Goal: Task Accomplishment & Management: Manage account settings

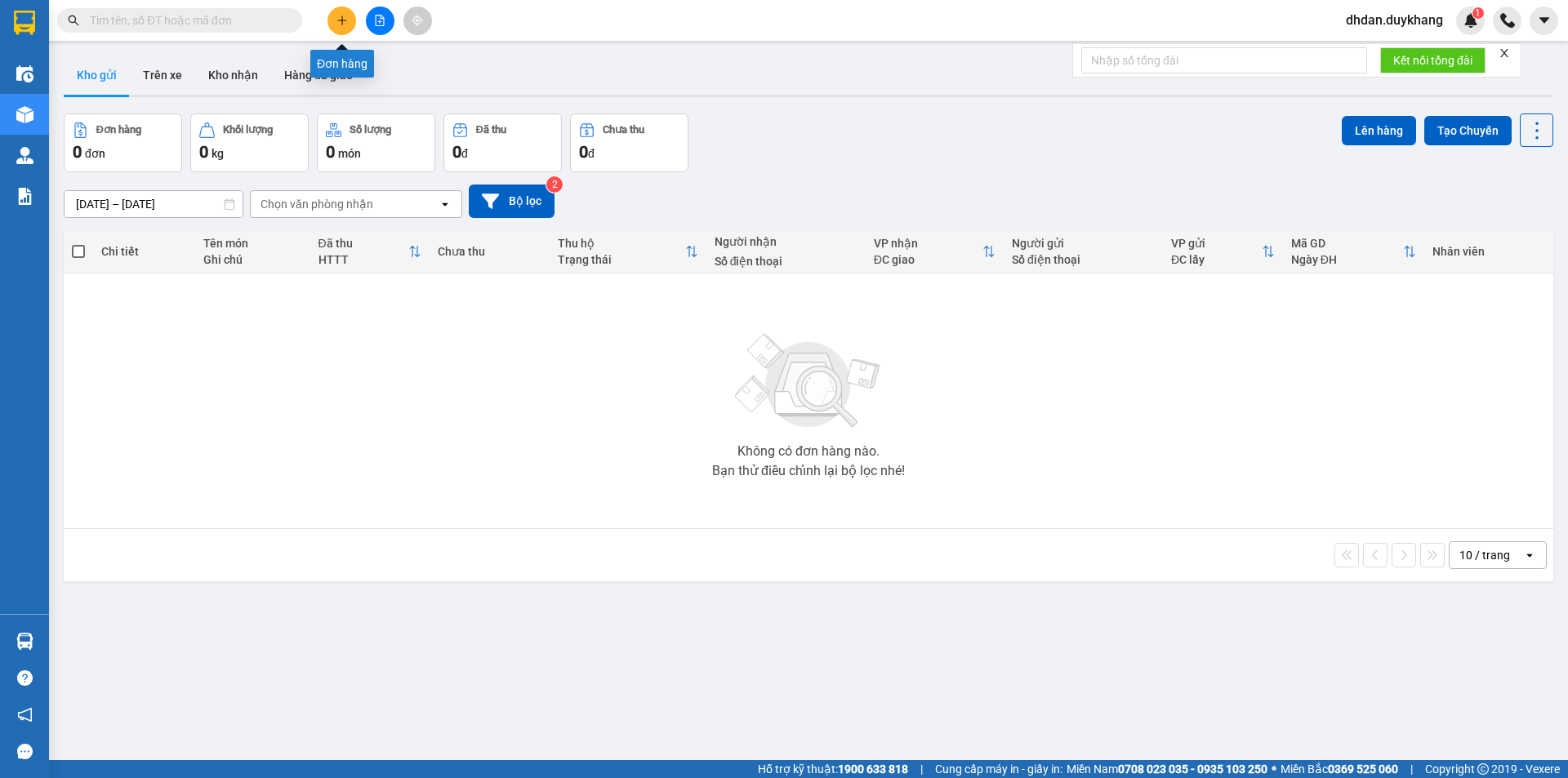
click at [347, 20] on button at bounding box center [341, 20] width 29 height 29
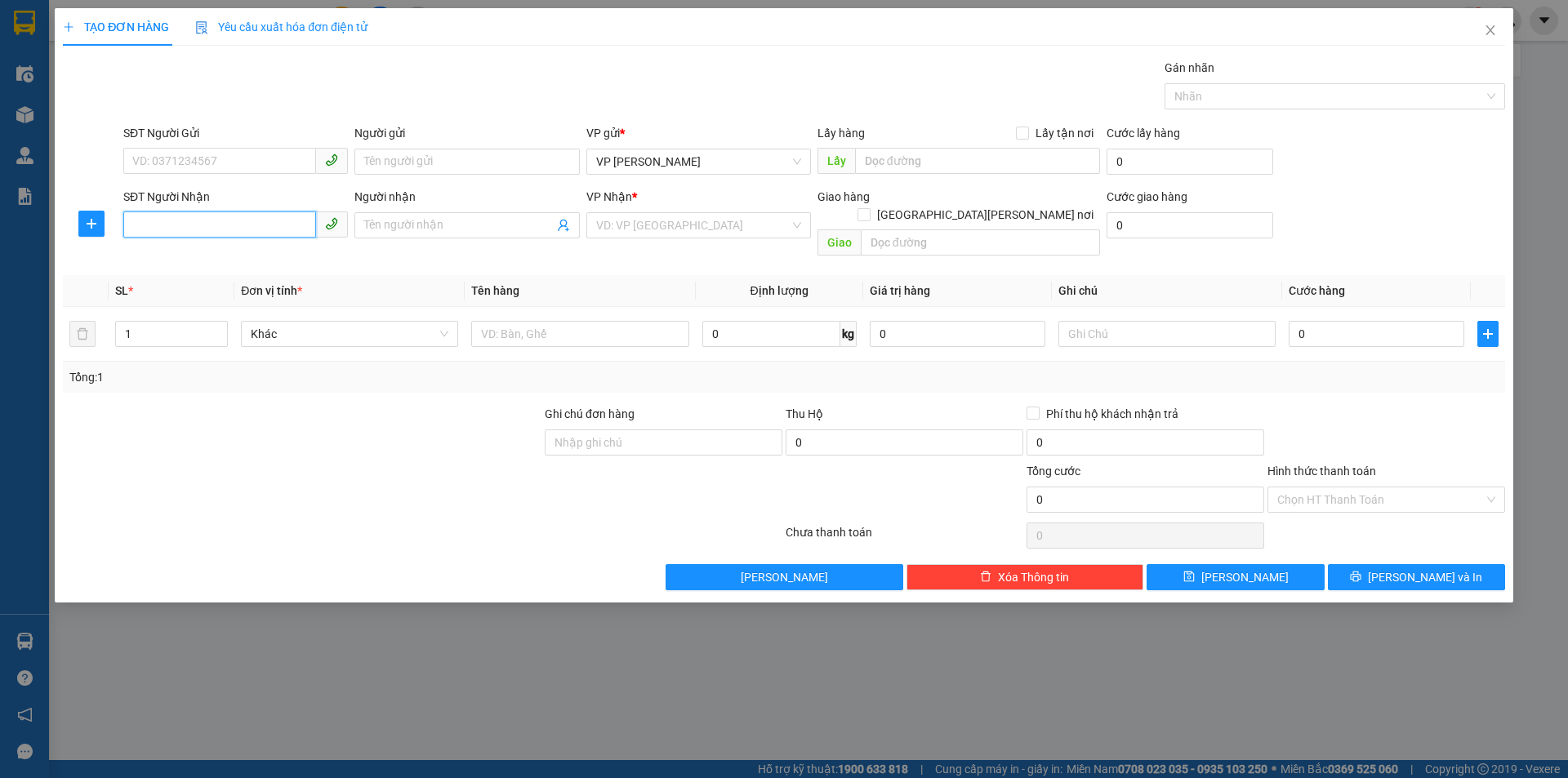
click at [241, 218] on input "SĐT Người Nhận" at bounding box center [219, 224] width 193 height 26
type input "0966191000"
click at [629, 222] on input "search" at bounding box center [693, 225] width 194 height 24
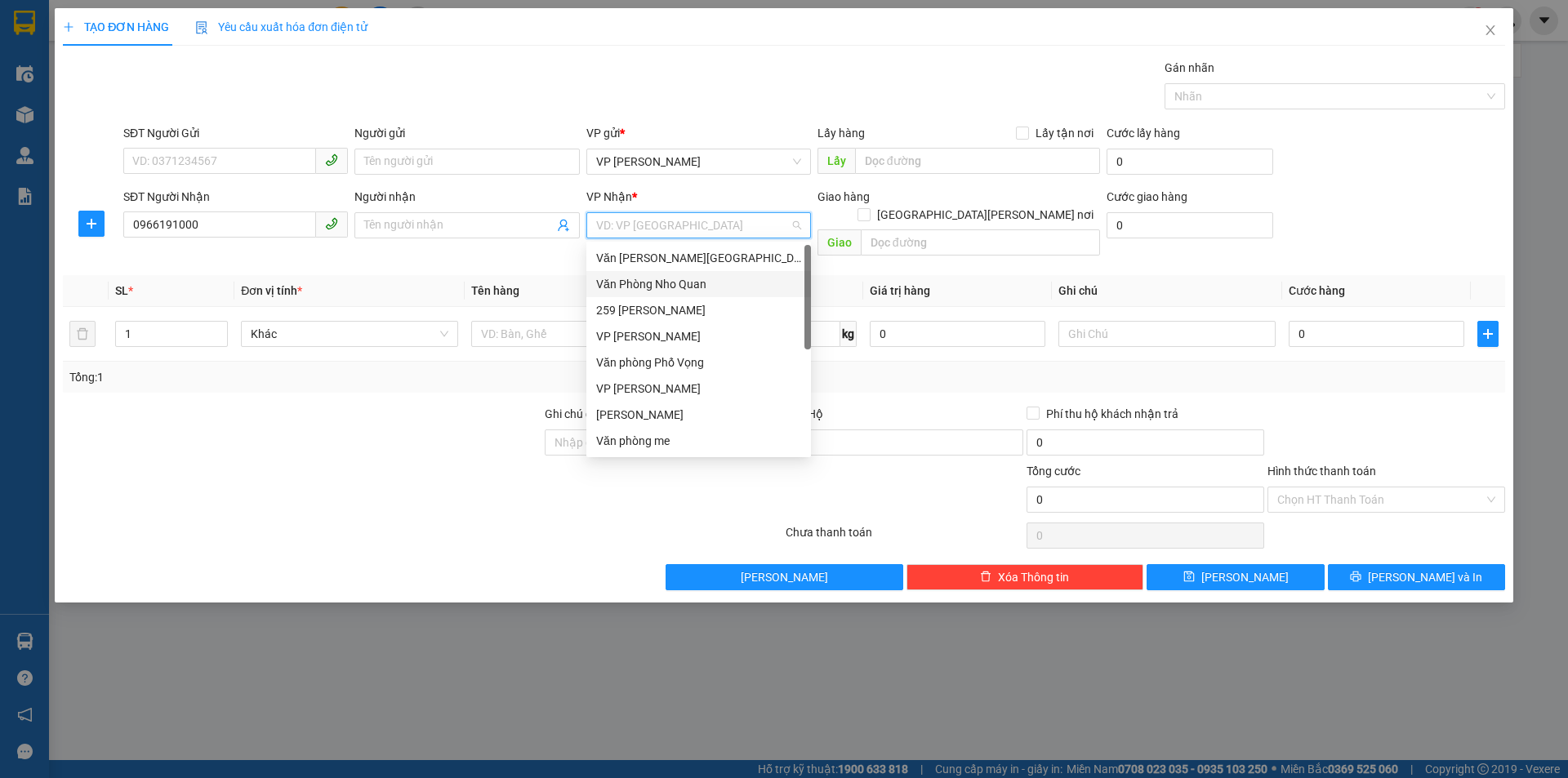
click at [669, 283] on div "Văn Phòng Nho Quan" at bounding box center [698, 284] width 205 height 18
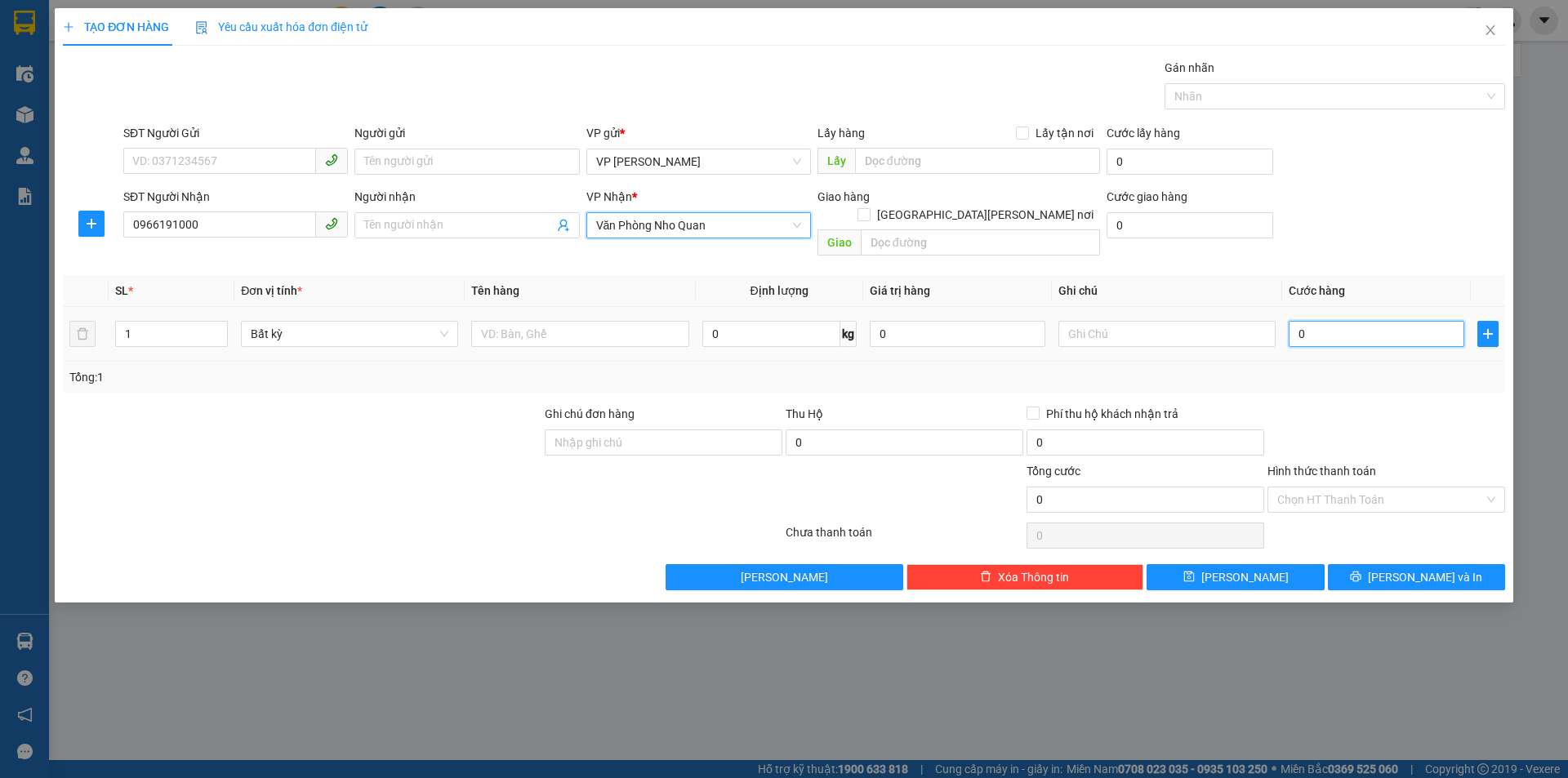
click at [1344, 327] on input "0" at bounding box center [1376, 334] width 175 height 26
type input "3"
type input "30"
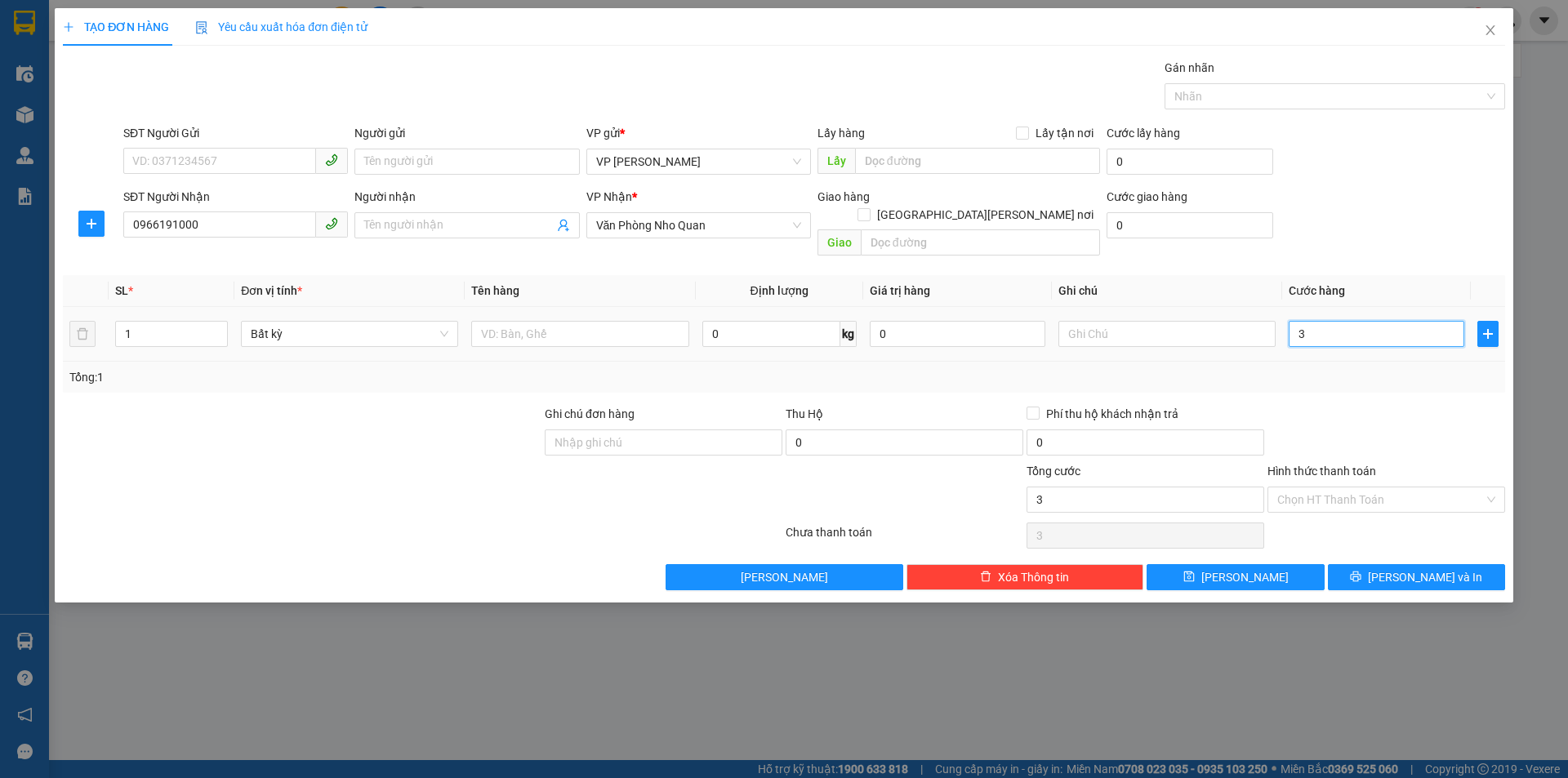
type input "30"
type input "300"
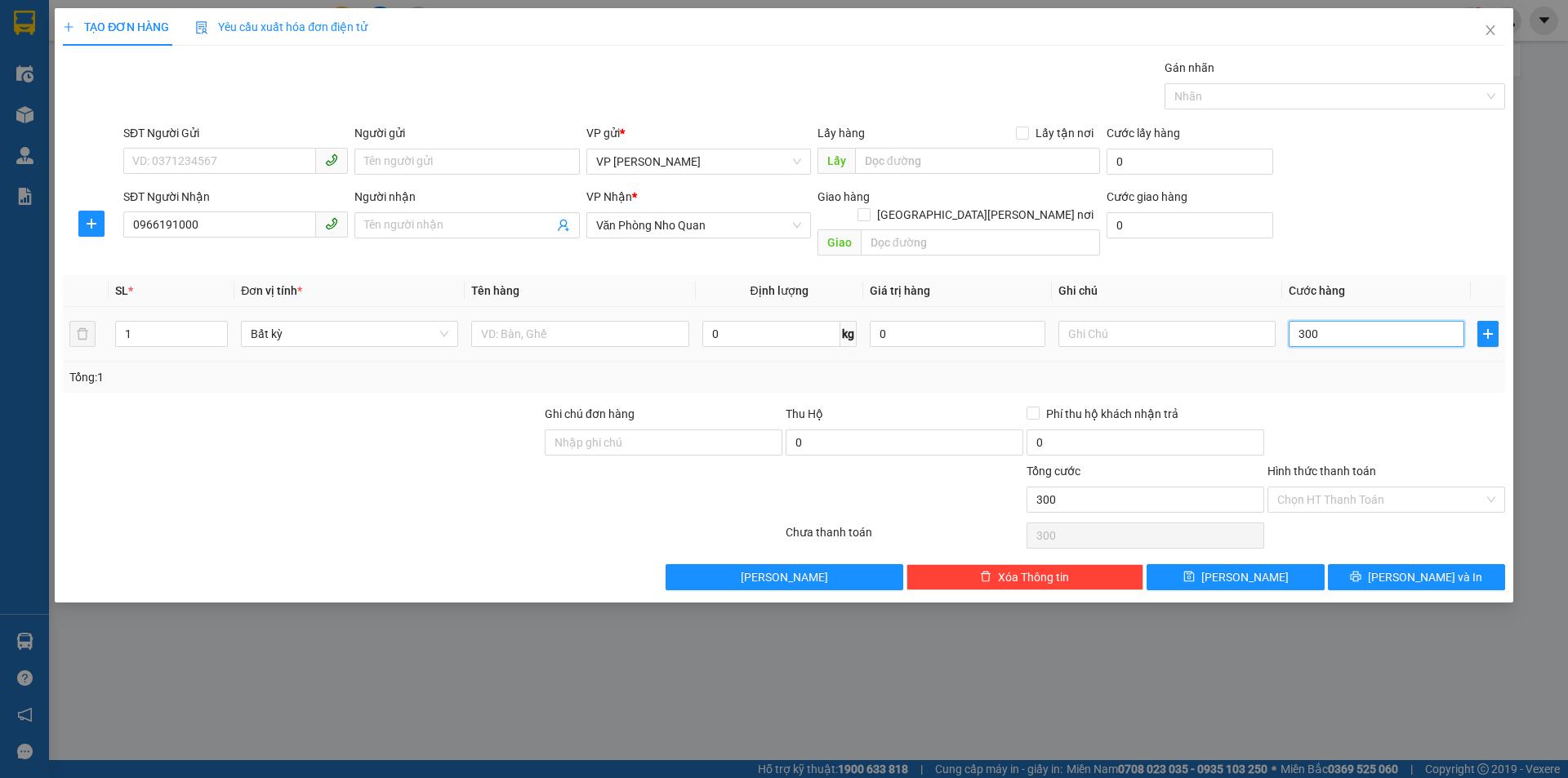
type input "3.000"
type input "30.000"
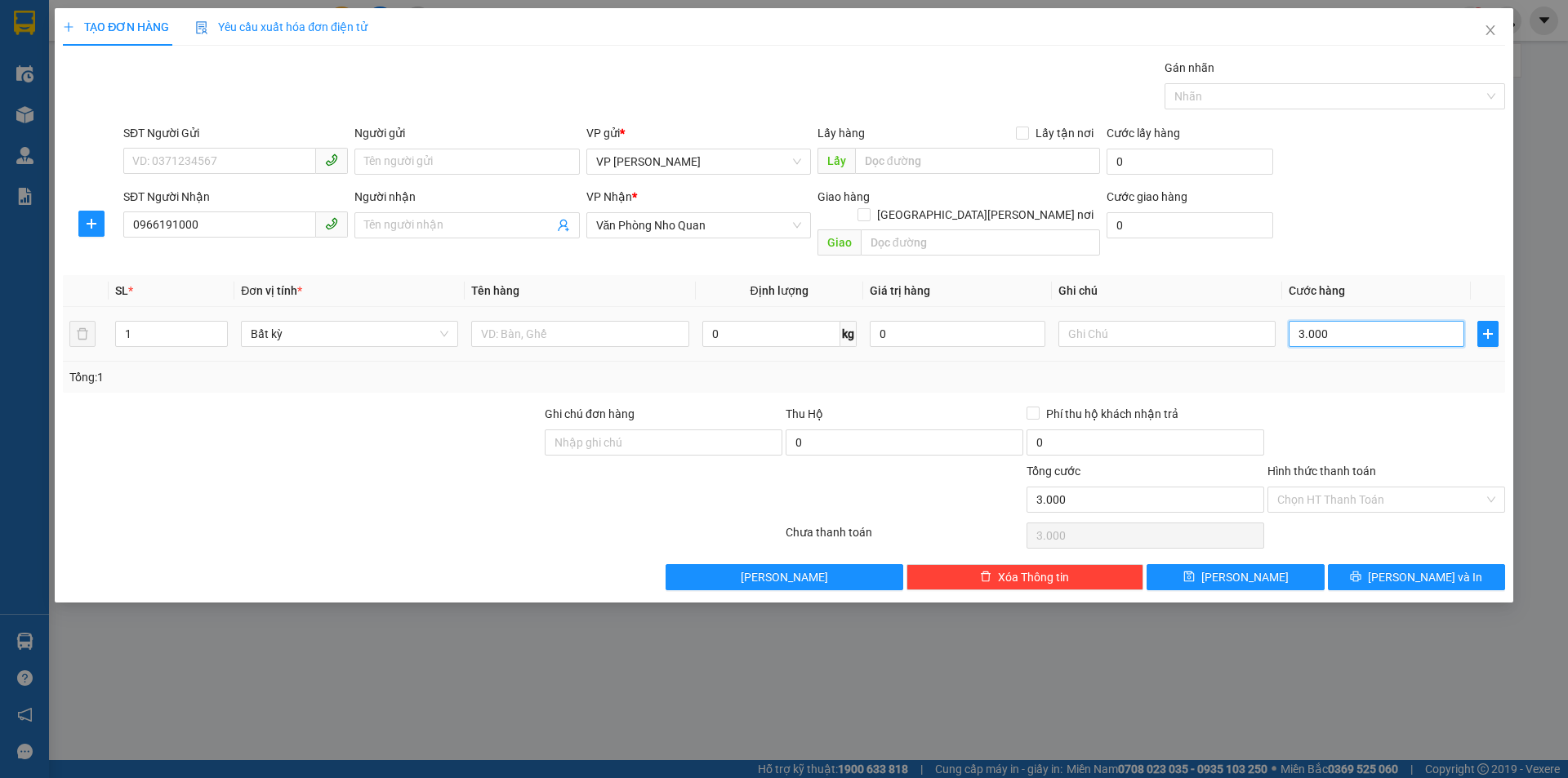
type input "30.000"
click at [1334, 487] on input "Hình thức thanh toán" at bounding box center [1380, 499] width 207 height 24
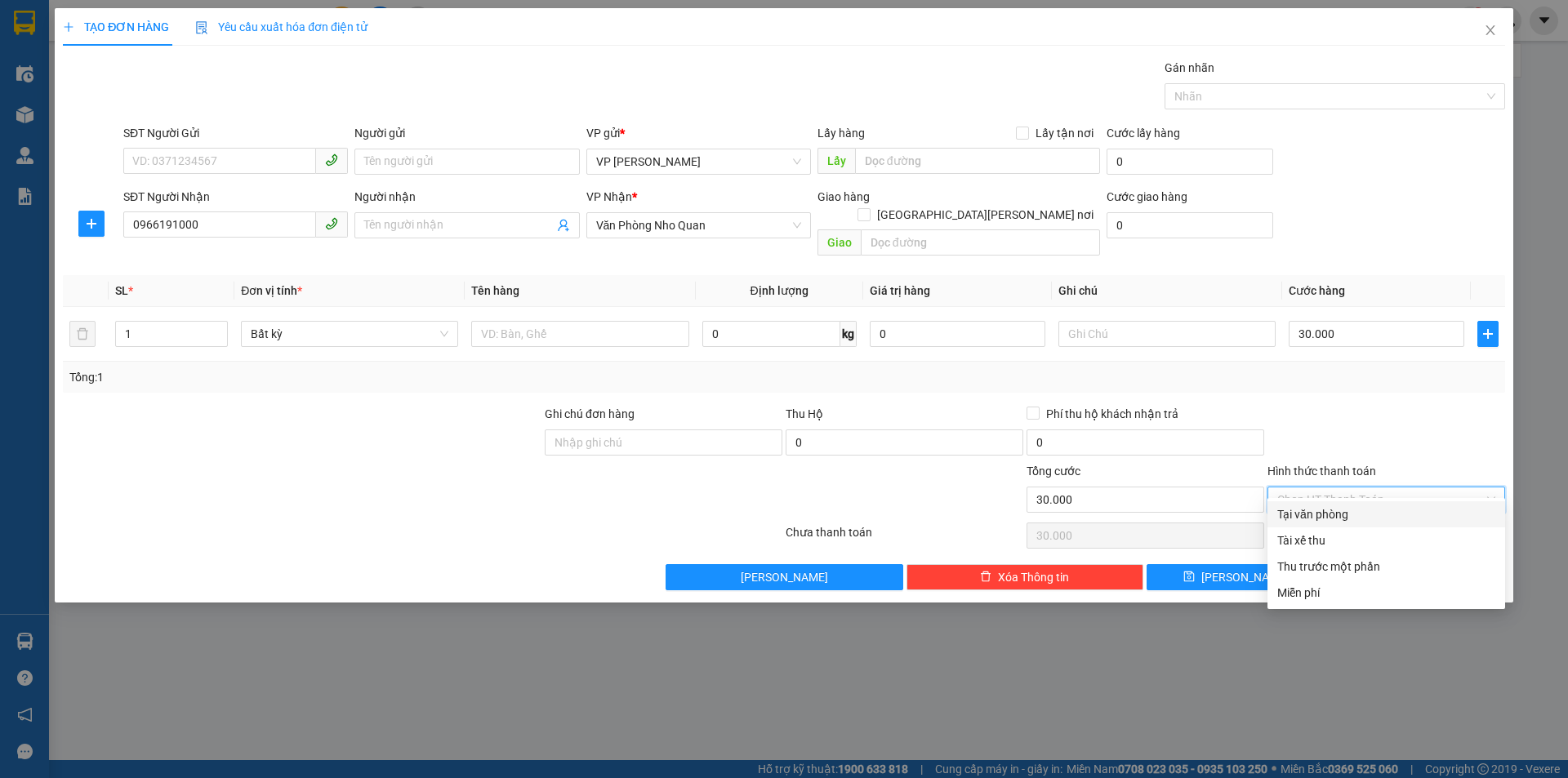
click at [1324, 513] on div "Tại văn phòng" at bounding box center [1386, 514] width 218 height 18
type input "0"
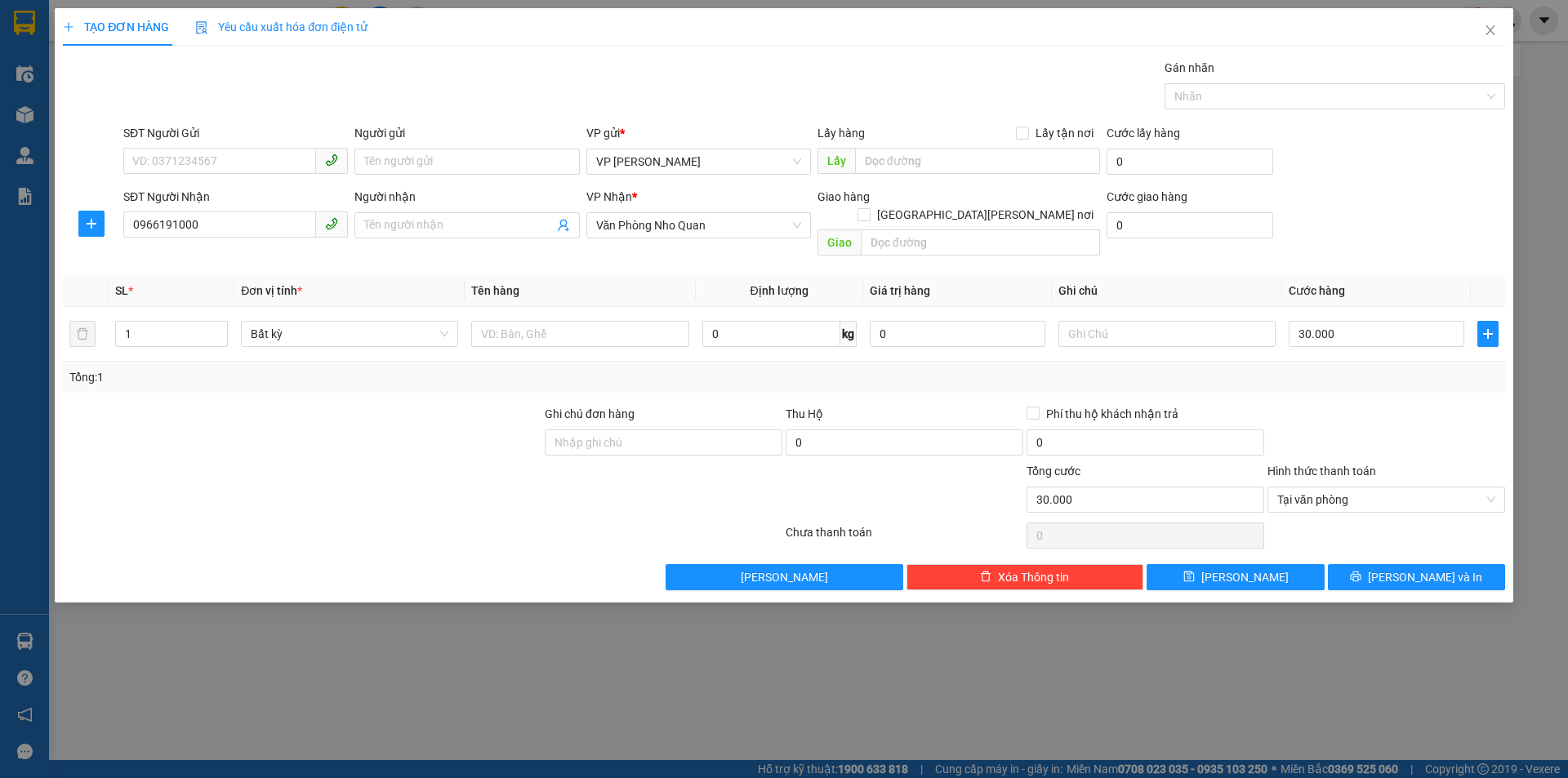
click at [1356, 372] on div "Tổng: 1" at bounding box center [784, 377] width 1442 height 31
click at [1284, 564] on button "Lưu" at bounding box center [1234, 577] width 177 height 26
type input "0"
click at [1489, 27] on icon "close" at bounding box center [1489, 30] width 13 height 13
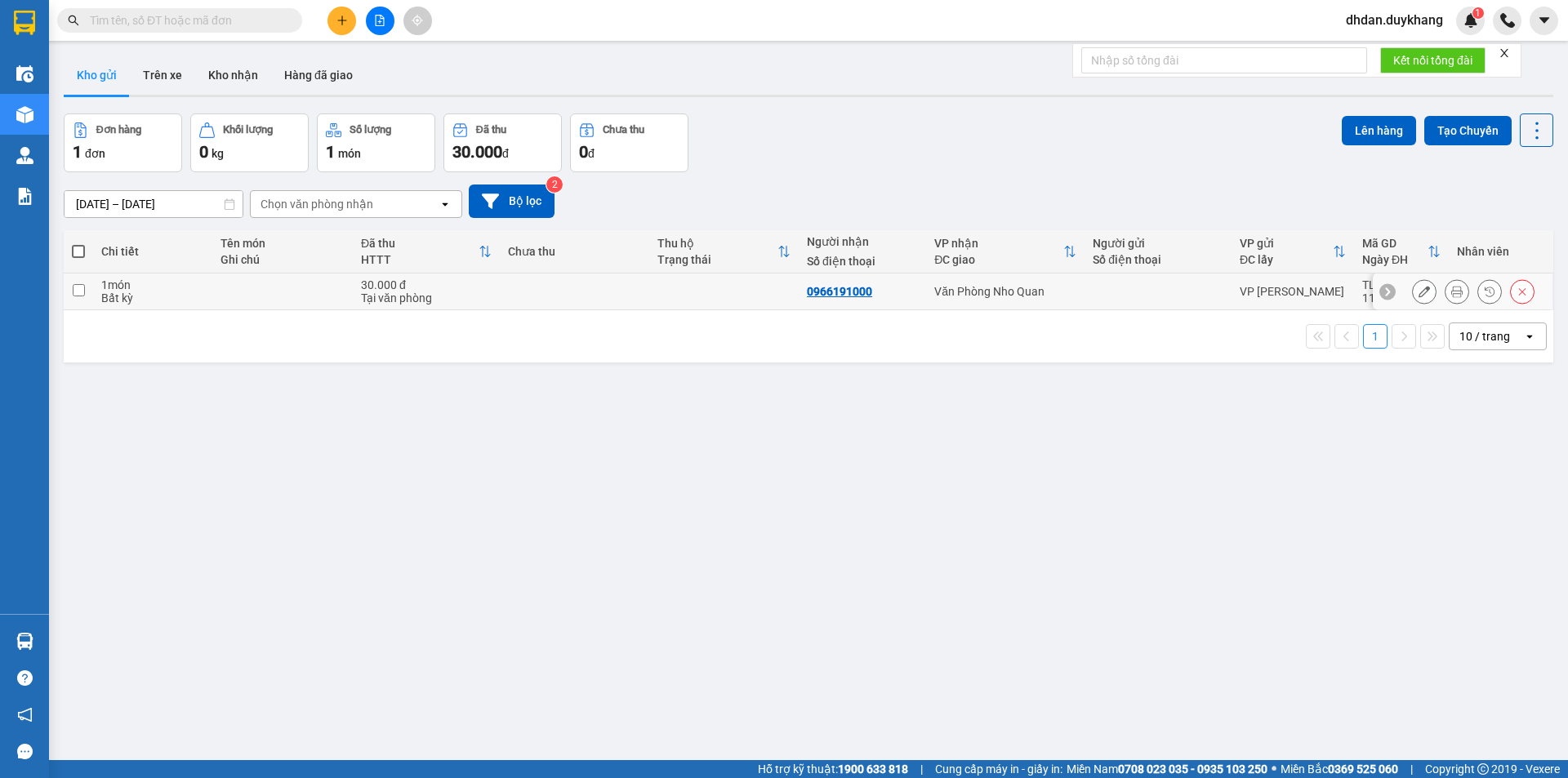
click at [82, 288] on input "checkbox" at bounding box center [79, 290] width 12 height 12
checkbox input "true"
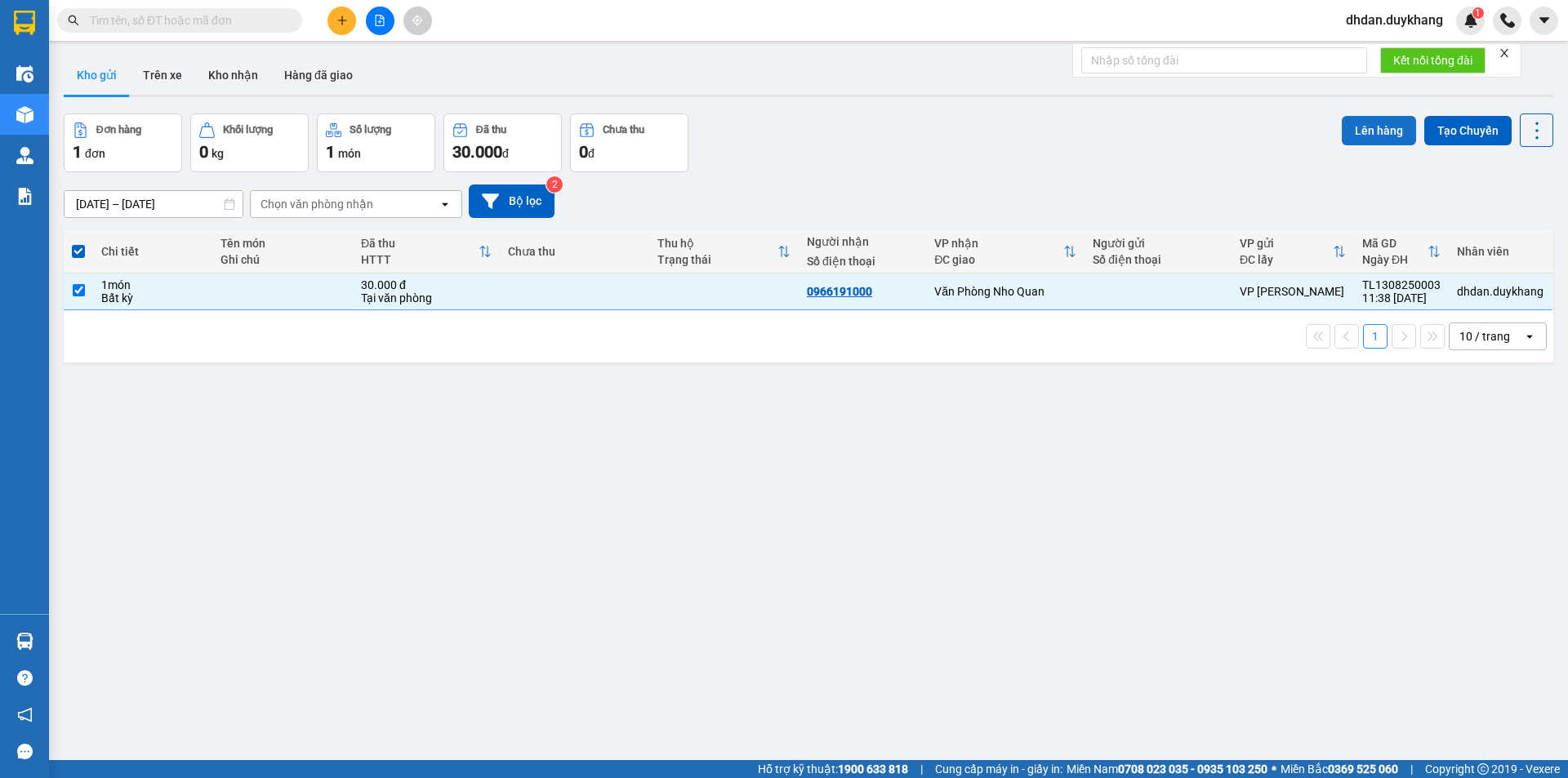
click at [1366, 130] on button "Lên hàng" at bounding box center [1379, 131] width 74 height 30
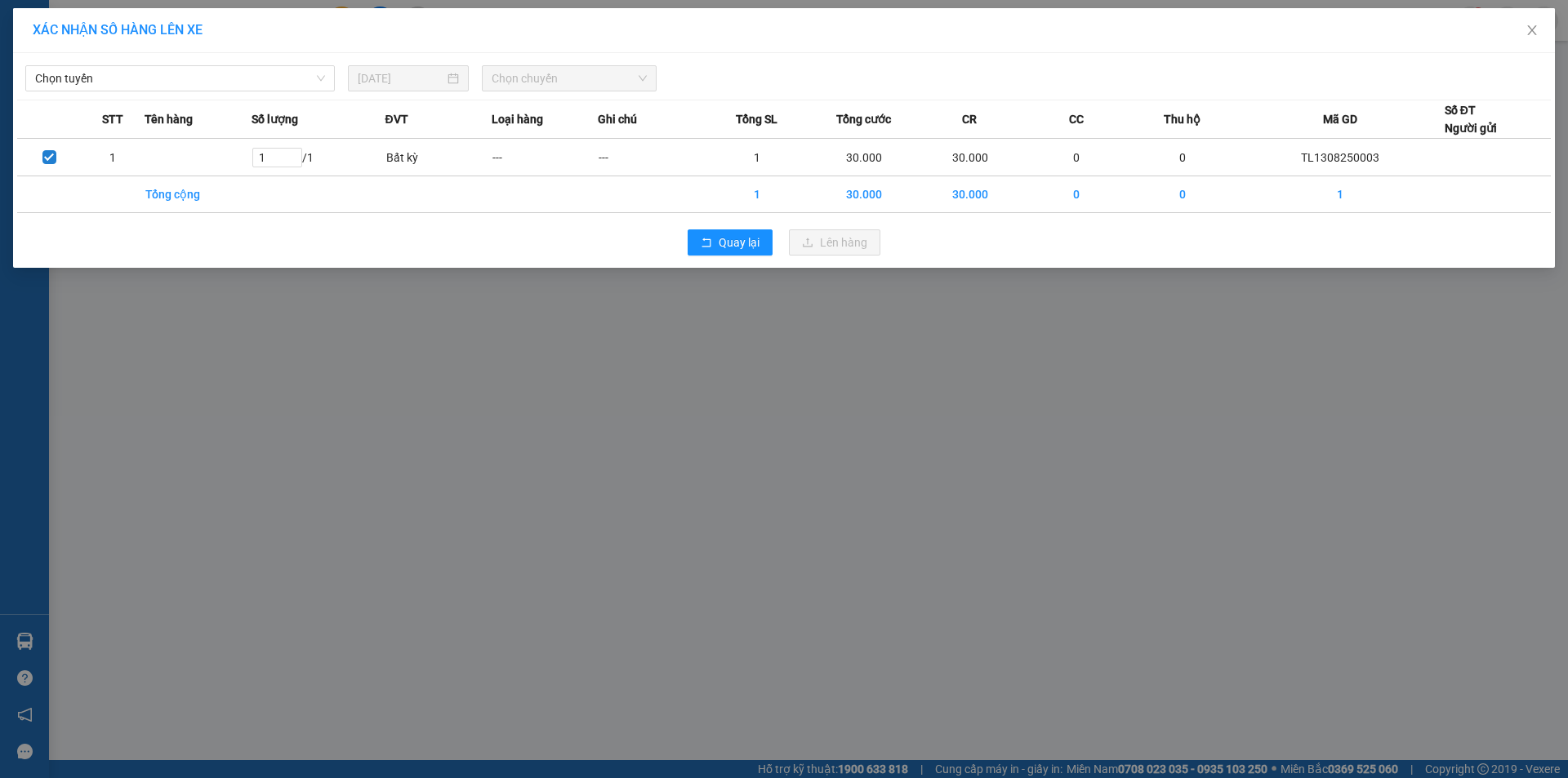
drag, startPoint x: 182, startPoint y: 83, endPoint x: 176, endPoint y: 94, distance: 12.5
click at [181, 84] on span "Chọn tuyến" at bounding box center [180, 79] width 290 height 24
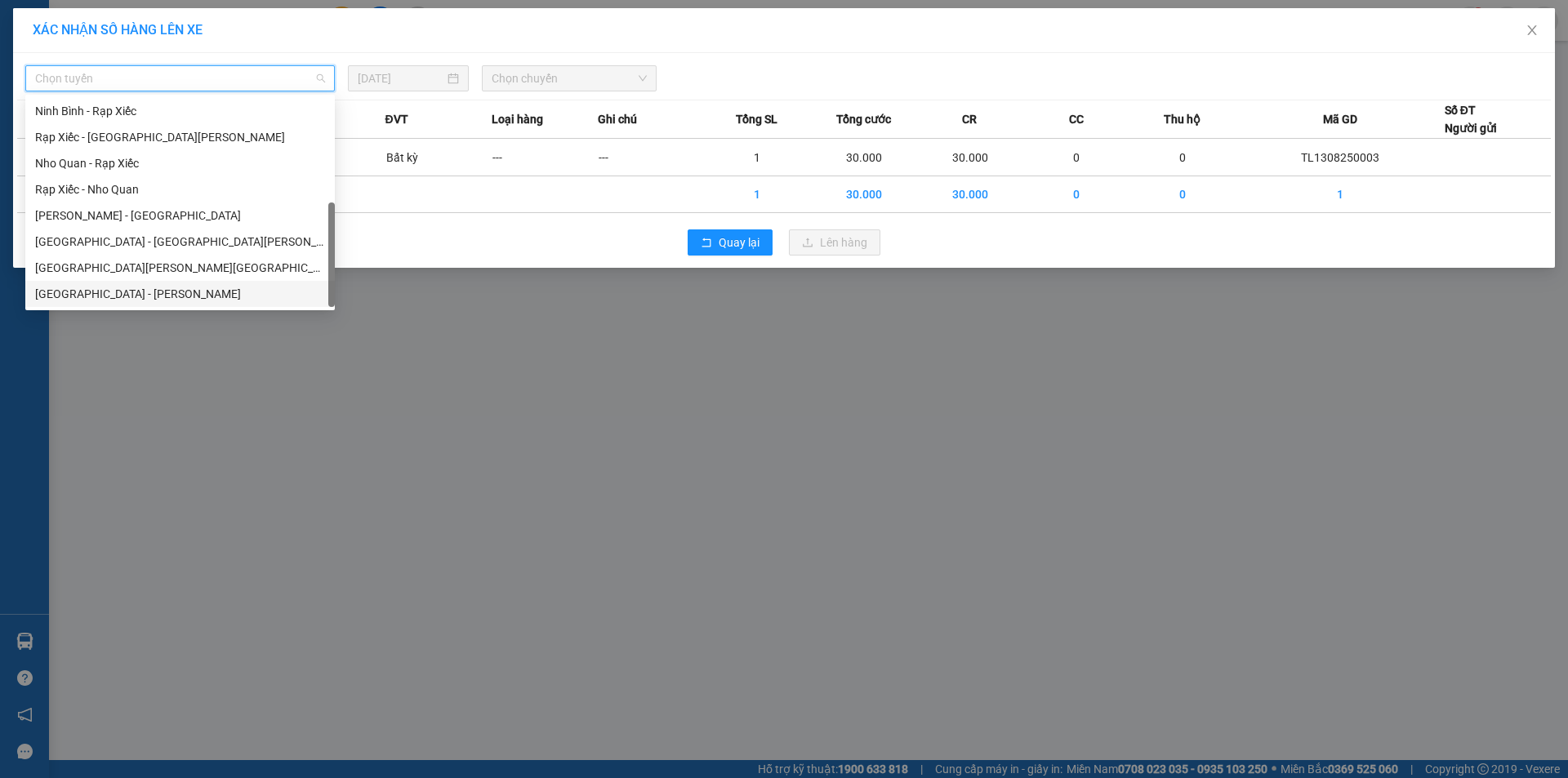
scroll to position [79, 0]
click at [115, 303] on div "Hà Nội - Nho Quan" at bounding box center [180, 294] width 309 height 26
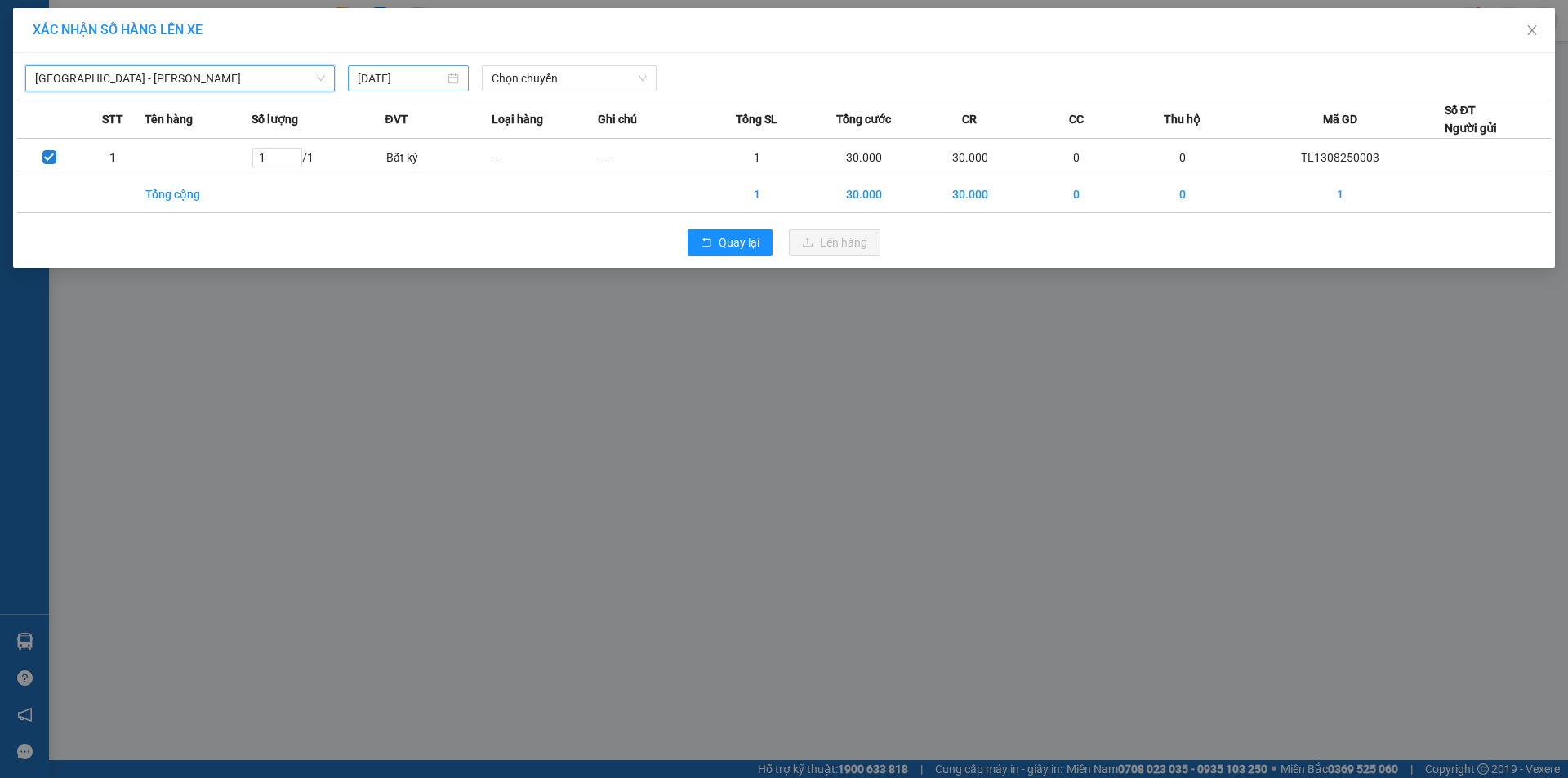
click at [408, 79] on input "13/08/2025" at bounding box center [401, 78] width 86 height 18
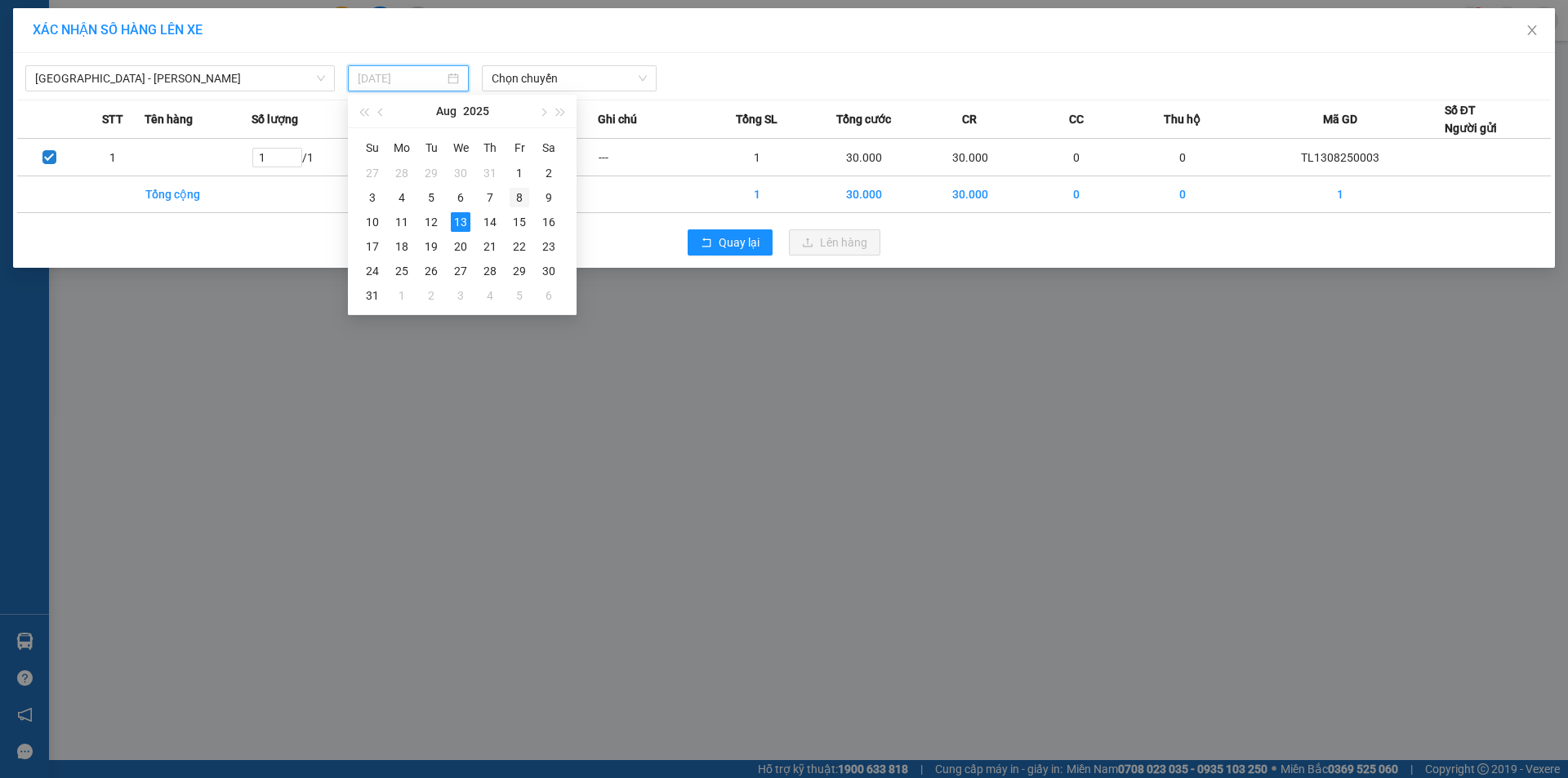
click at [514, 190] on div "8" at bounding box center [519, 197] width 19 height 19
type input "08/08/2025"
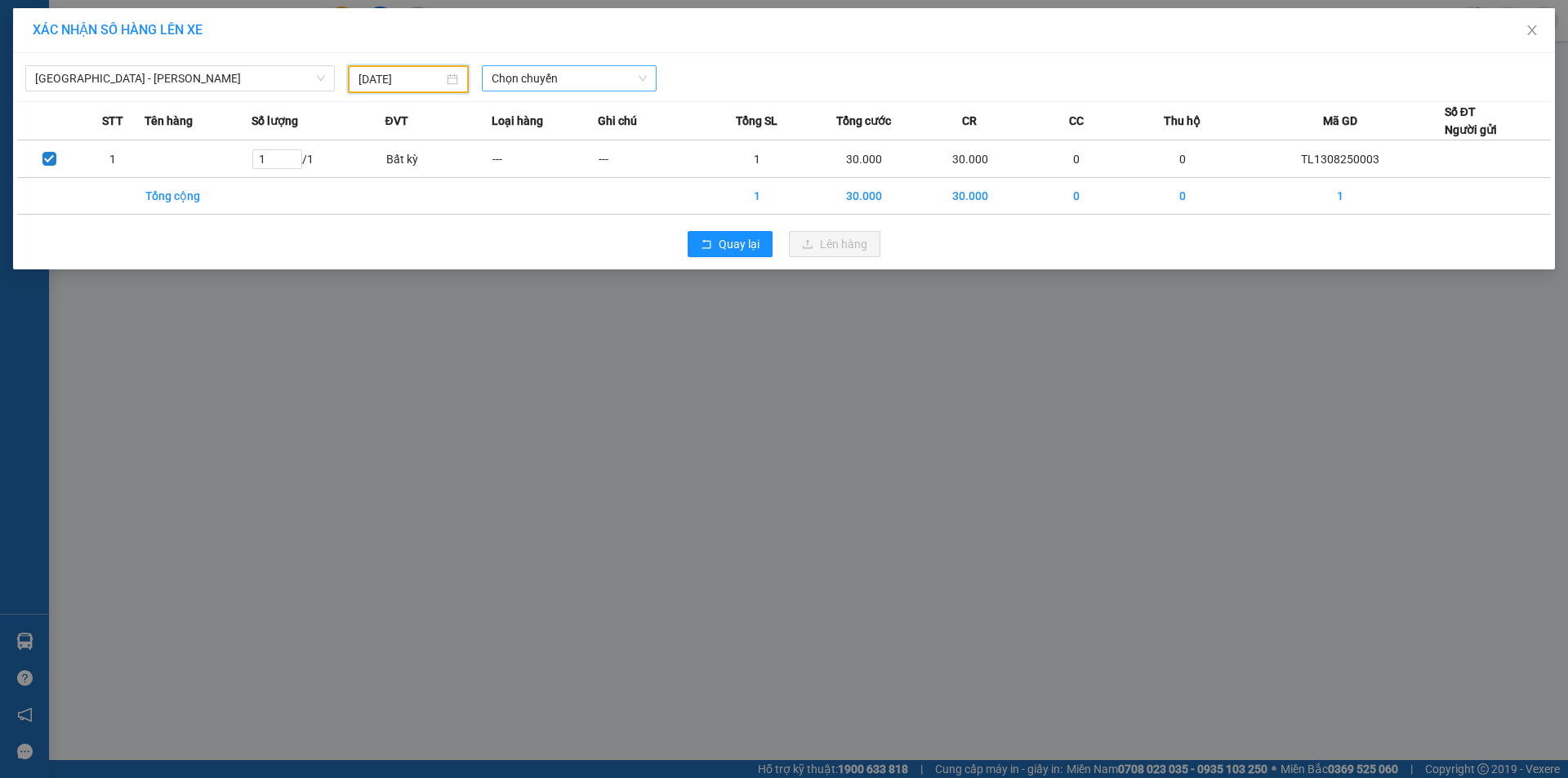
click at [524, 72] on span "Chọn chuyến" at bounding box center [569, 79] width 155 height 24
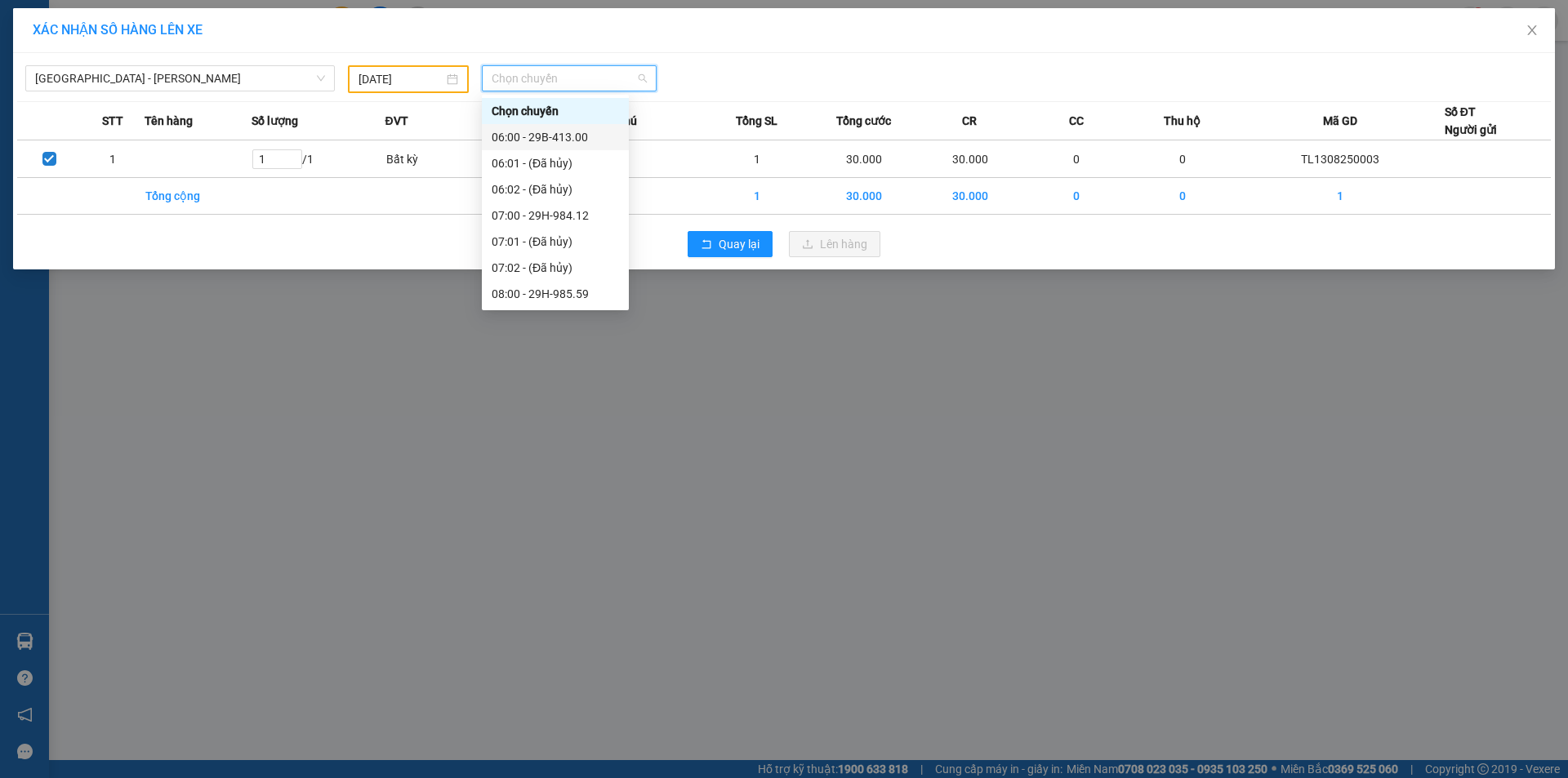
click at [540, 134] on div "06:00 - 29B-413.00" at bounding box center [555, 137] width 127 height 18
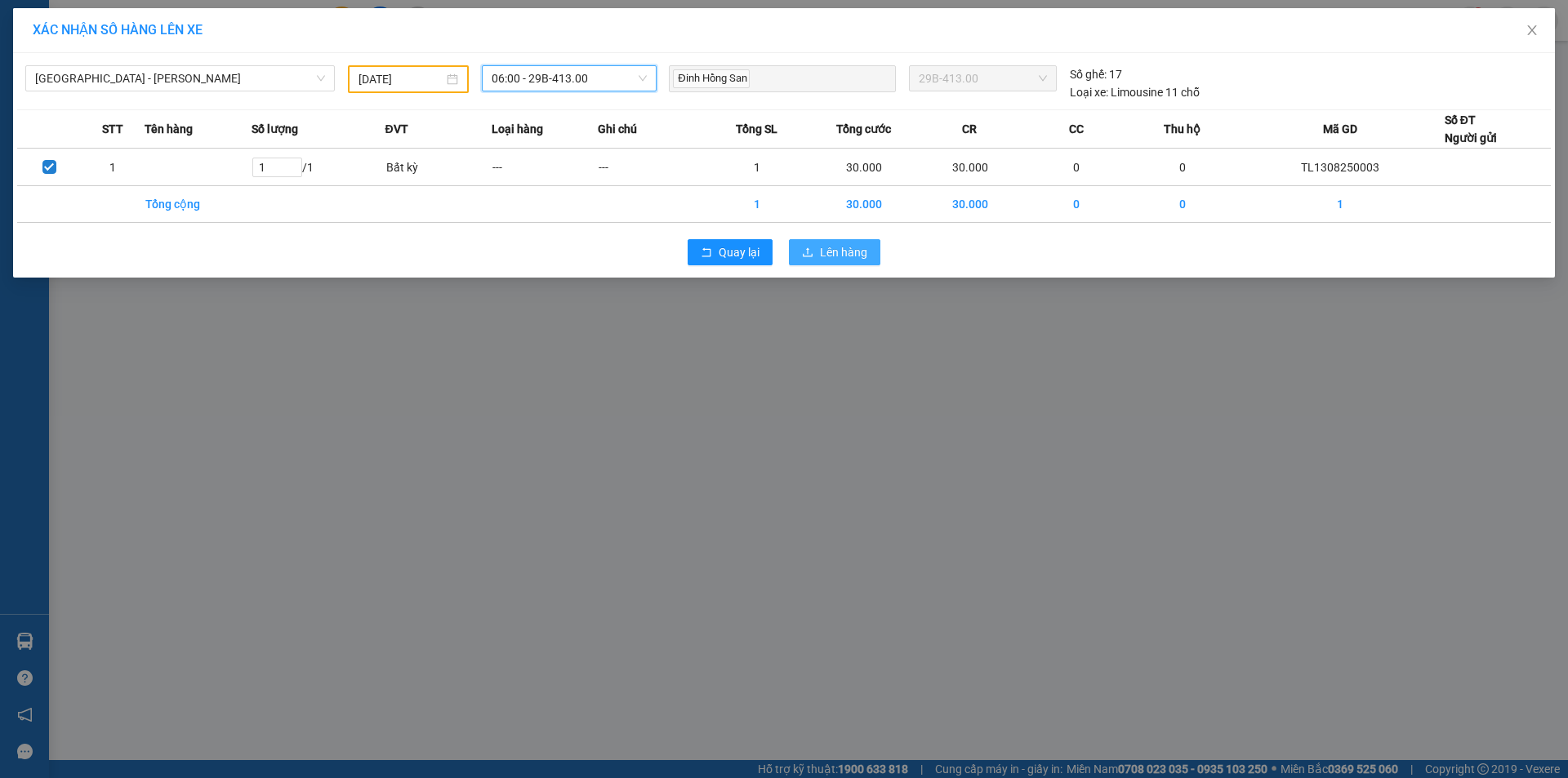
click at [824, 254] on span "Lên hàng" at bounding box center [843, 252] width 47 height 18
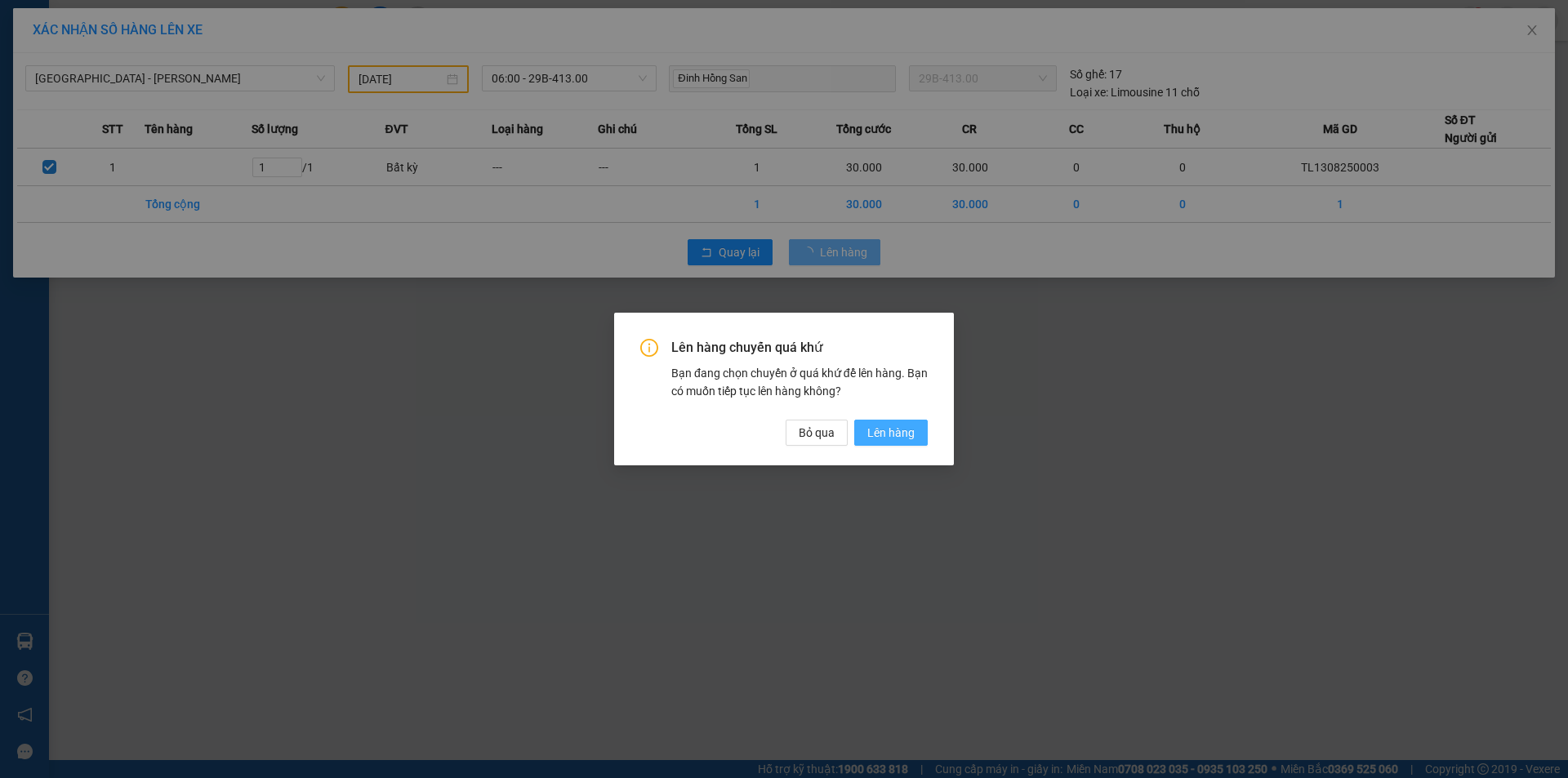
click at [877, 437] on span "Lên hàng" at bounding box center [891, 432] width 47 height 18
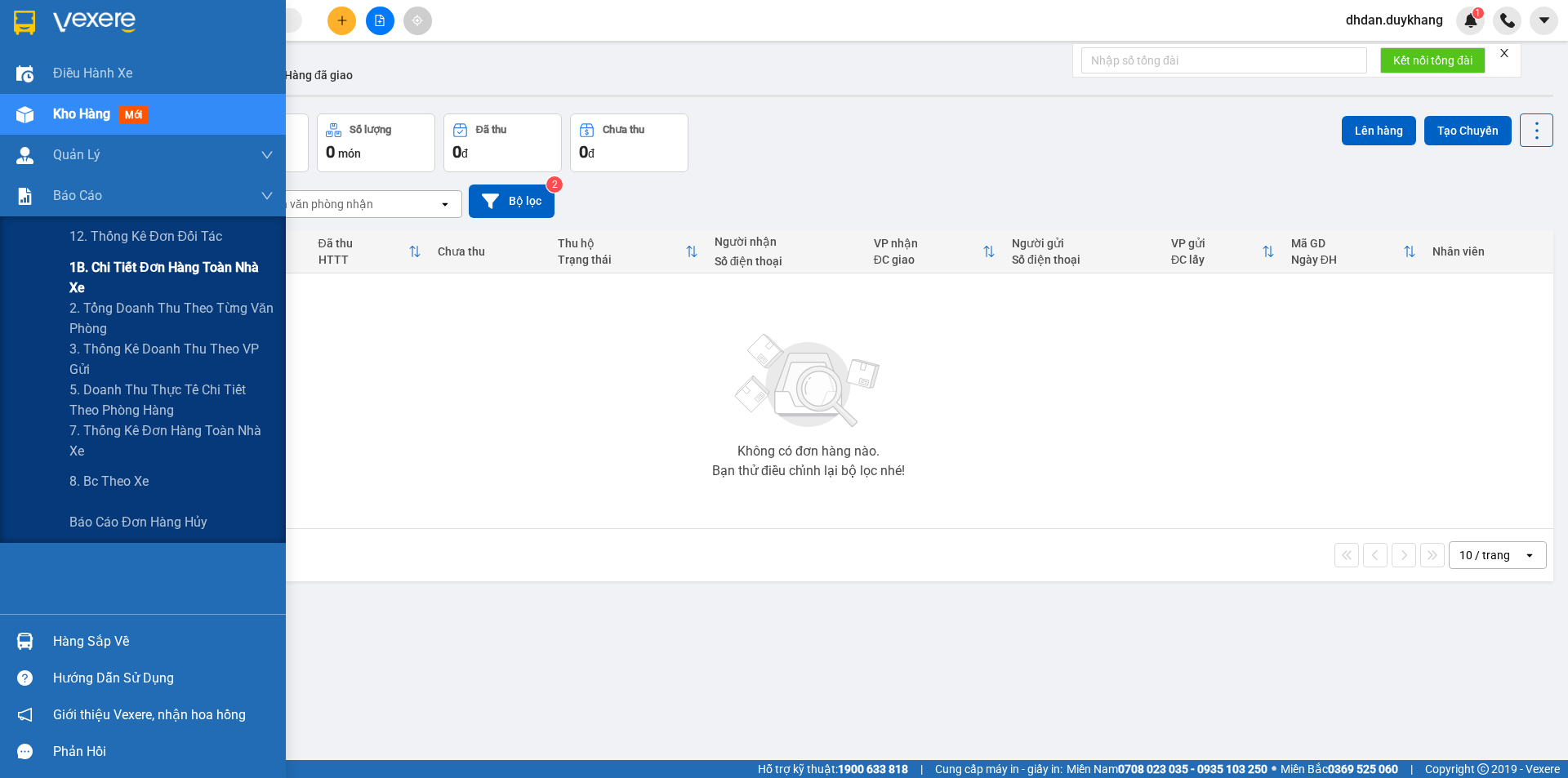
click at [130, 273] on span "1B. Chi tiết đơn hàng toàn nhà xe" at bounding box center [171, 278] width 204 height 41
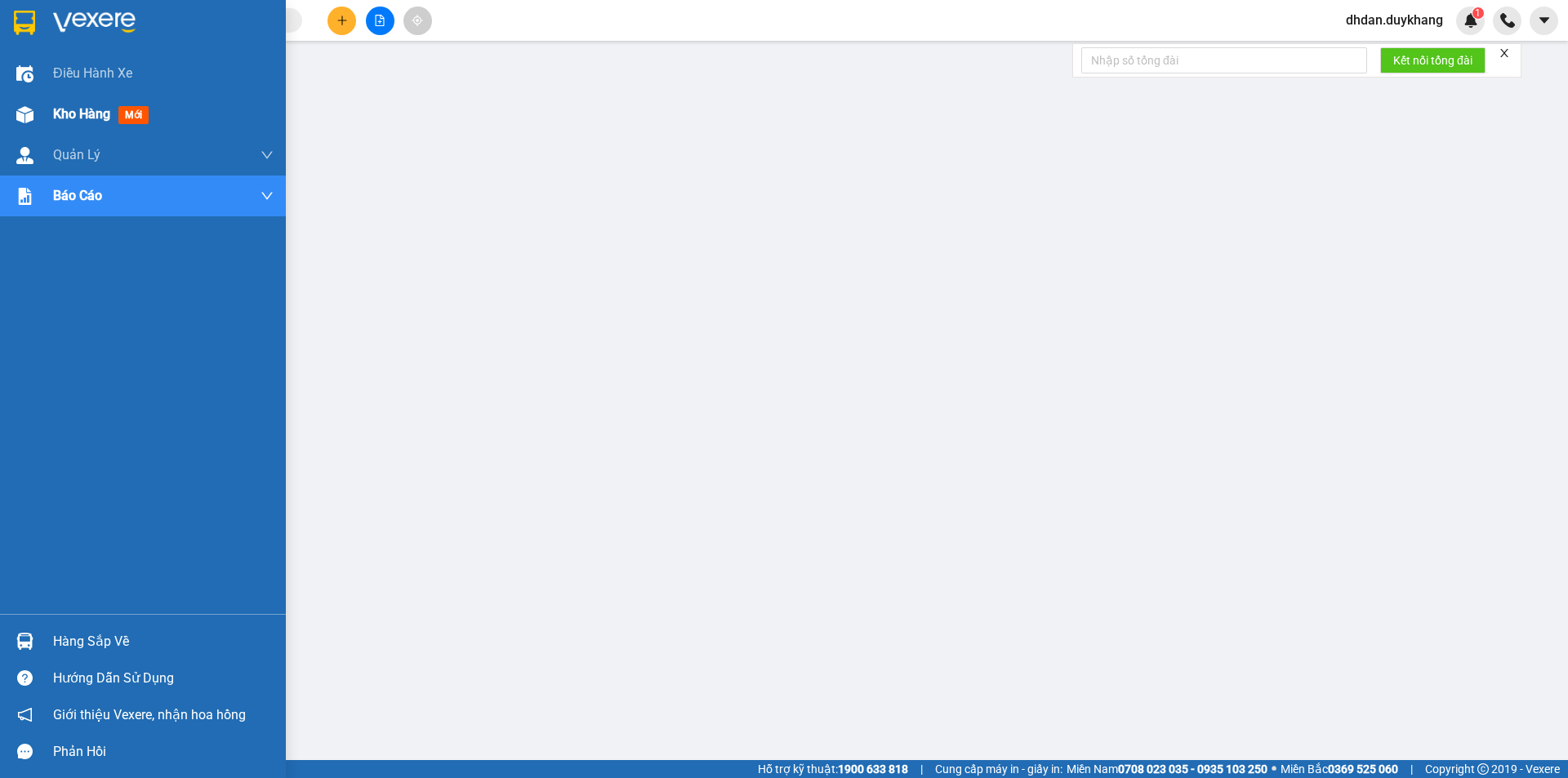
drag, startPoint x: 79, startPoint y: 120, endPoint x: 87, endPoint y: 107, distance: 15.3
click at [79, 118] on span "Kho hàng" at bounding box center [81, 114] width 57 height 16
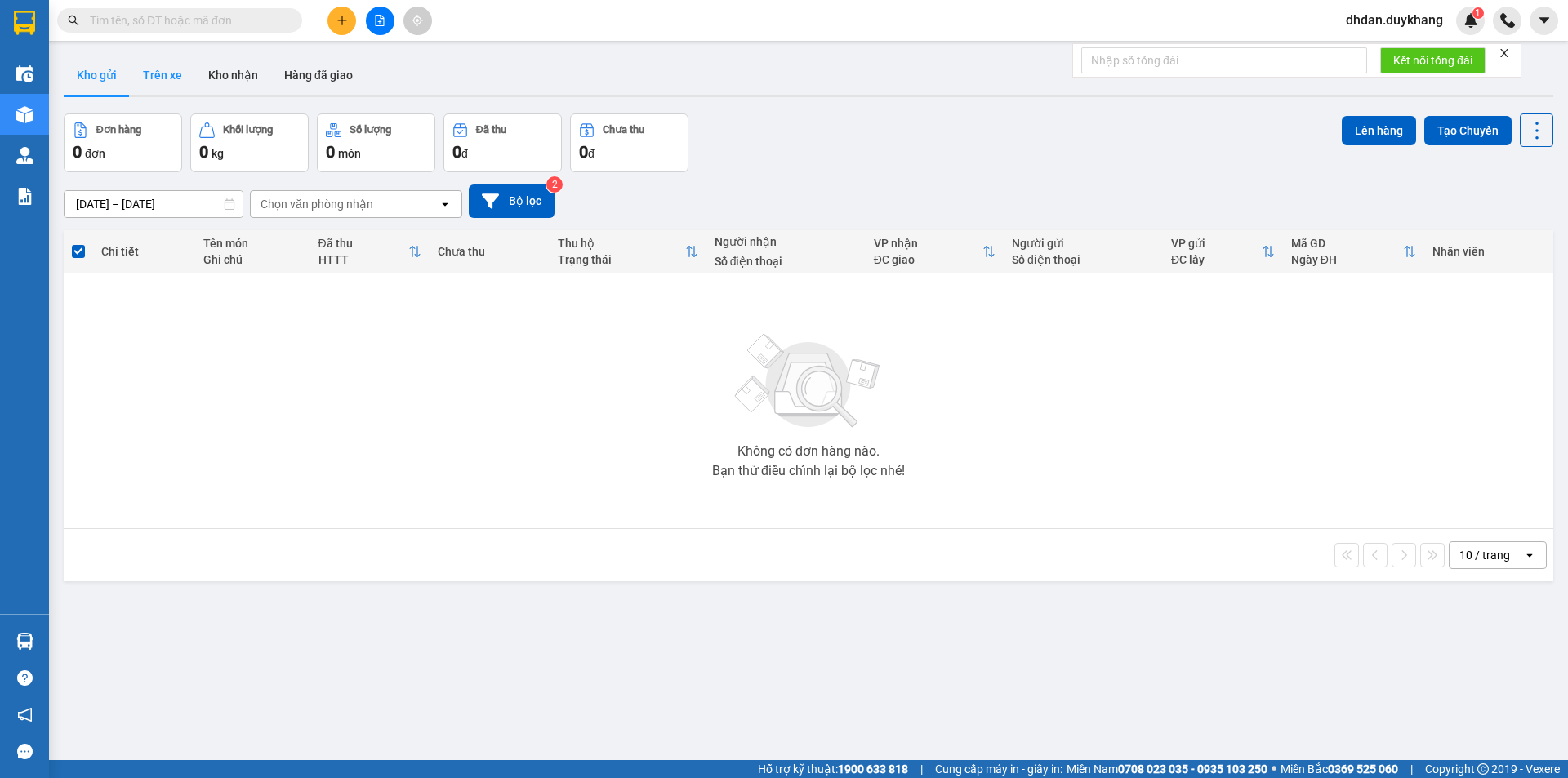
click at [158, 77] on button "Trên xe" at bounding box center [162, 75] width 65 height 39
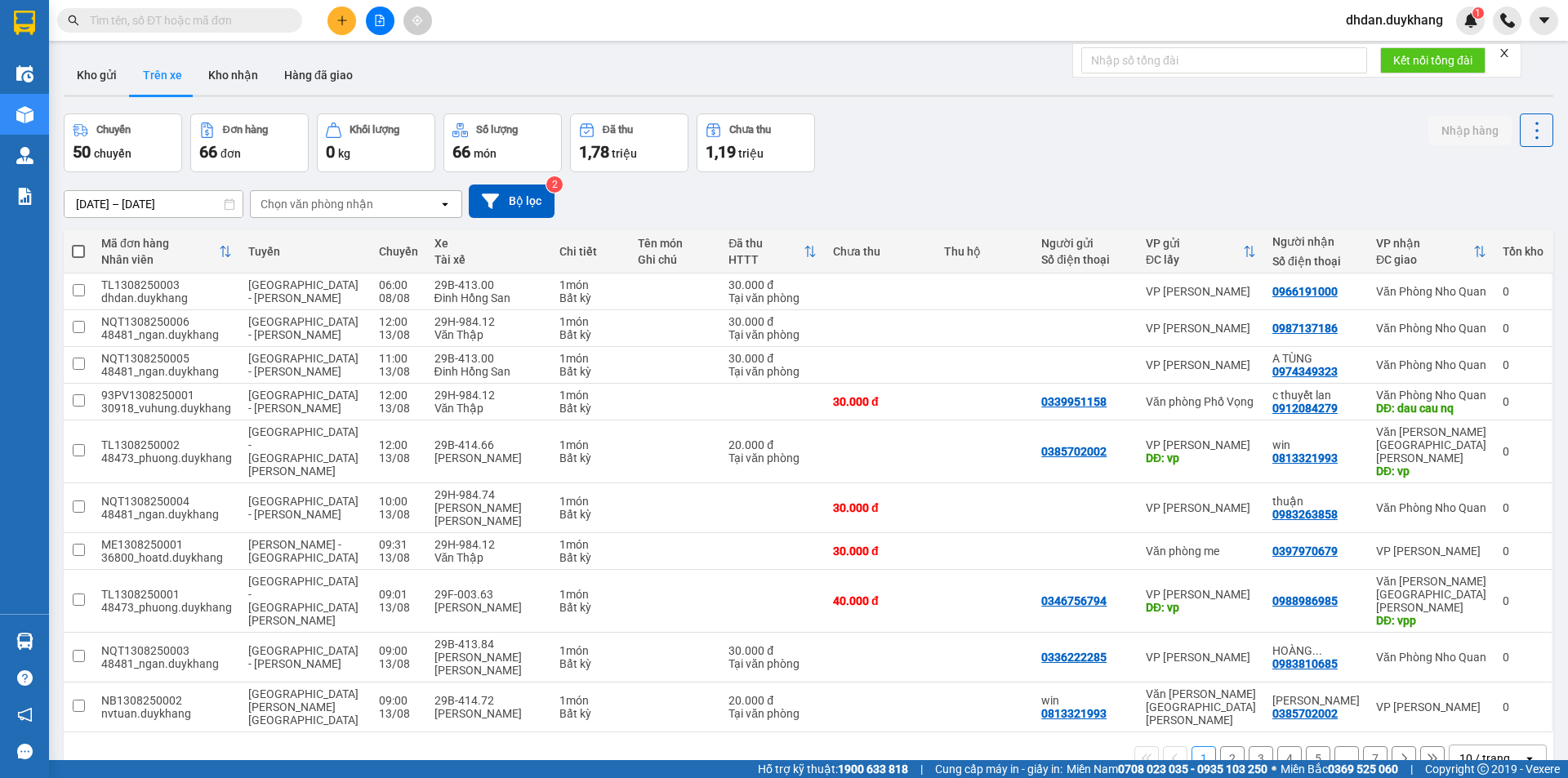
click at [332, 208] on div "Chọn văn phòng nhận" at bounding box center [316, 203] width 113 height 17
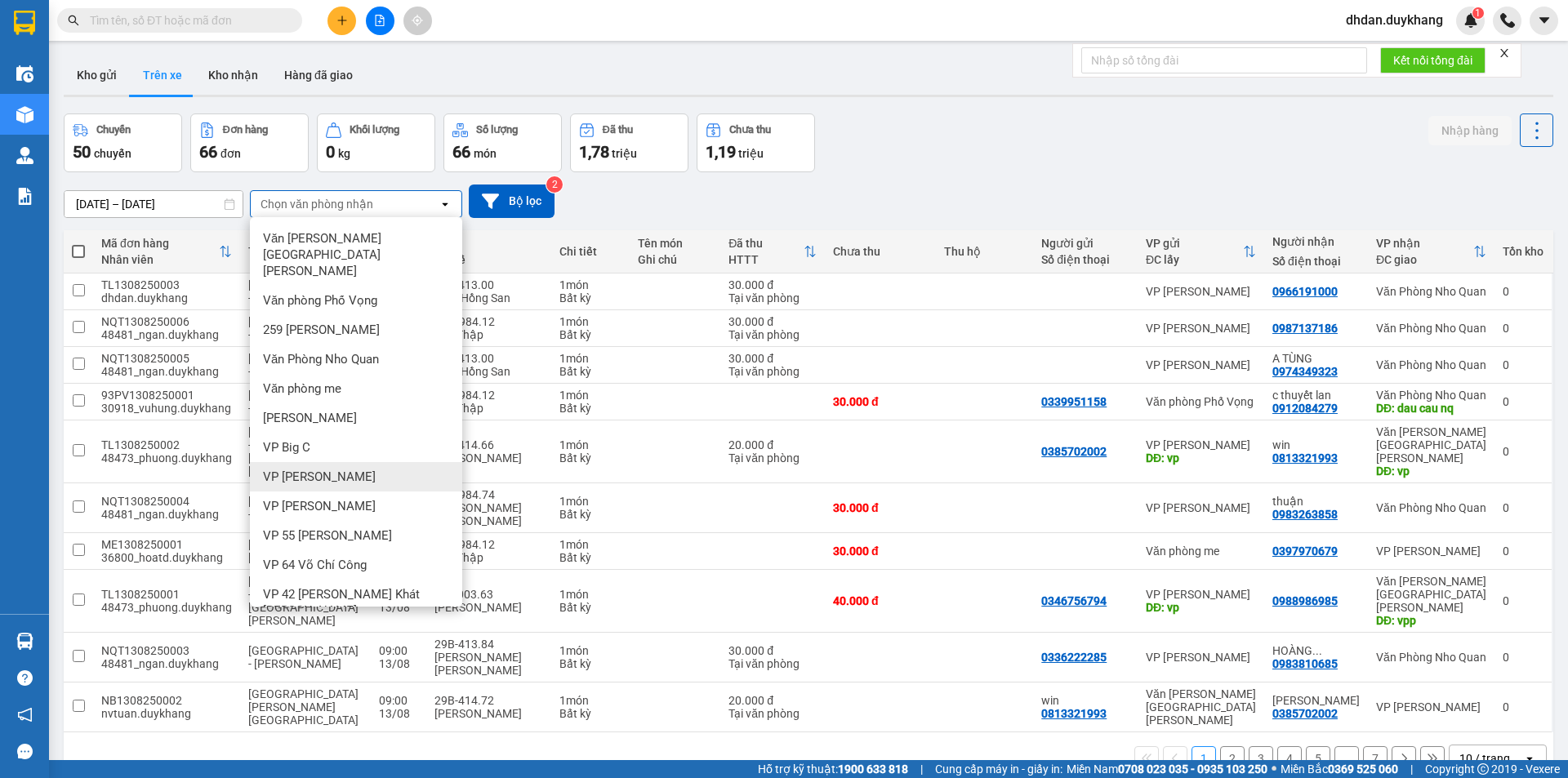
click at [313, 469] on span "VP Thịnh Liệt" at bounding box center [319, 477] width 113 height 17
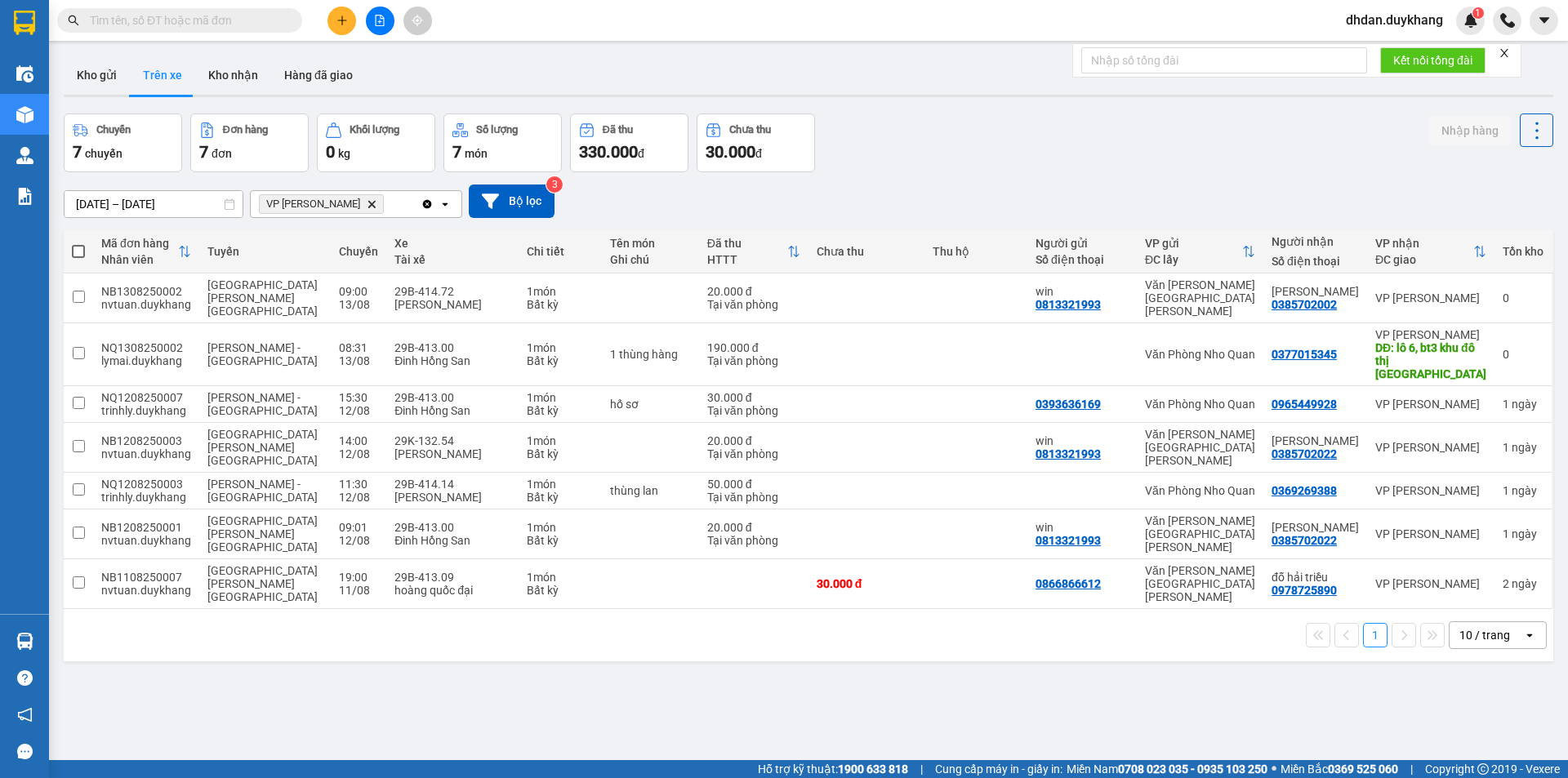
click at [104, 204] on input "11/08/2025 – 13/08/2025" at bounding box center [154, 204] width 178 height 26
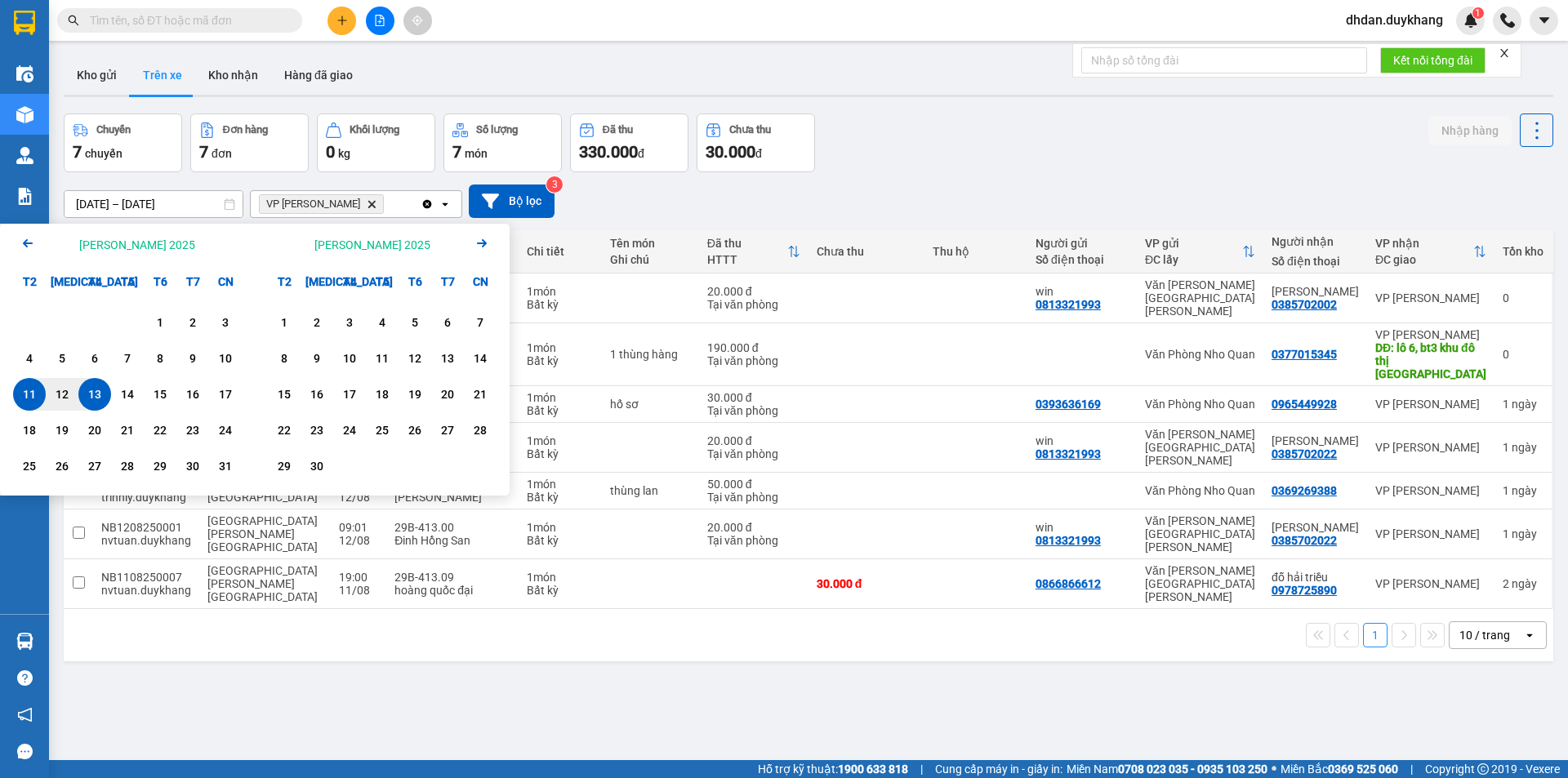
click at [28, 243] on icon "Previous month." at bounding box center [27, 243] width 10 height 8
click at [34, 426] on div "21" at bounding box center [30, 430] width 23 height 19
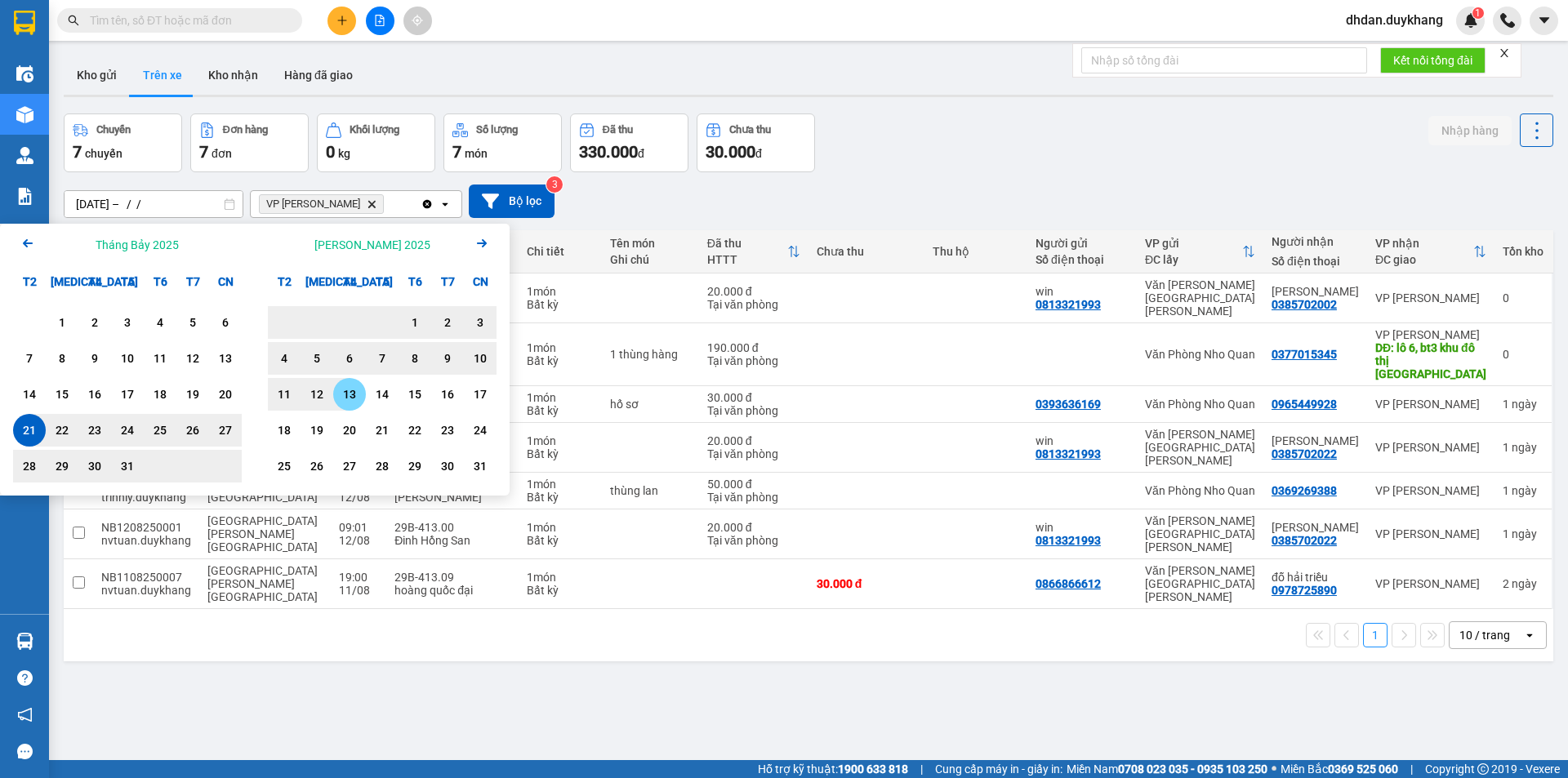
click at [347, 394] on div "13" at bounding box center [349, 395] width 23 height 19
type input "21/07/2025 – 13/08/2025"
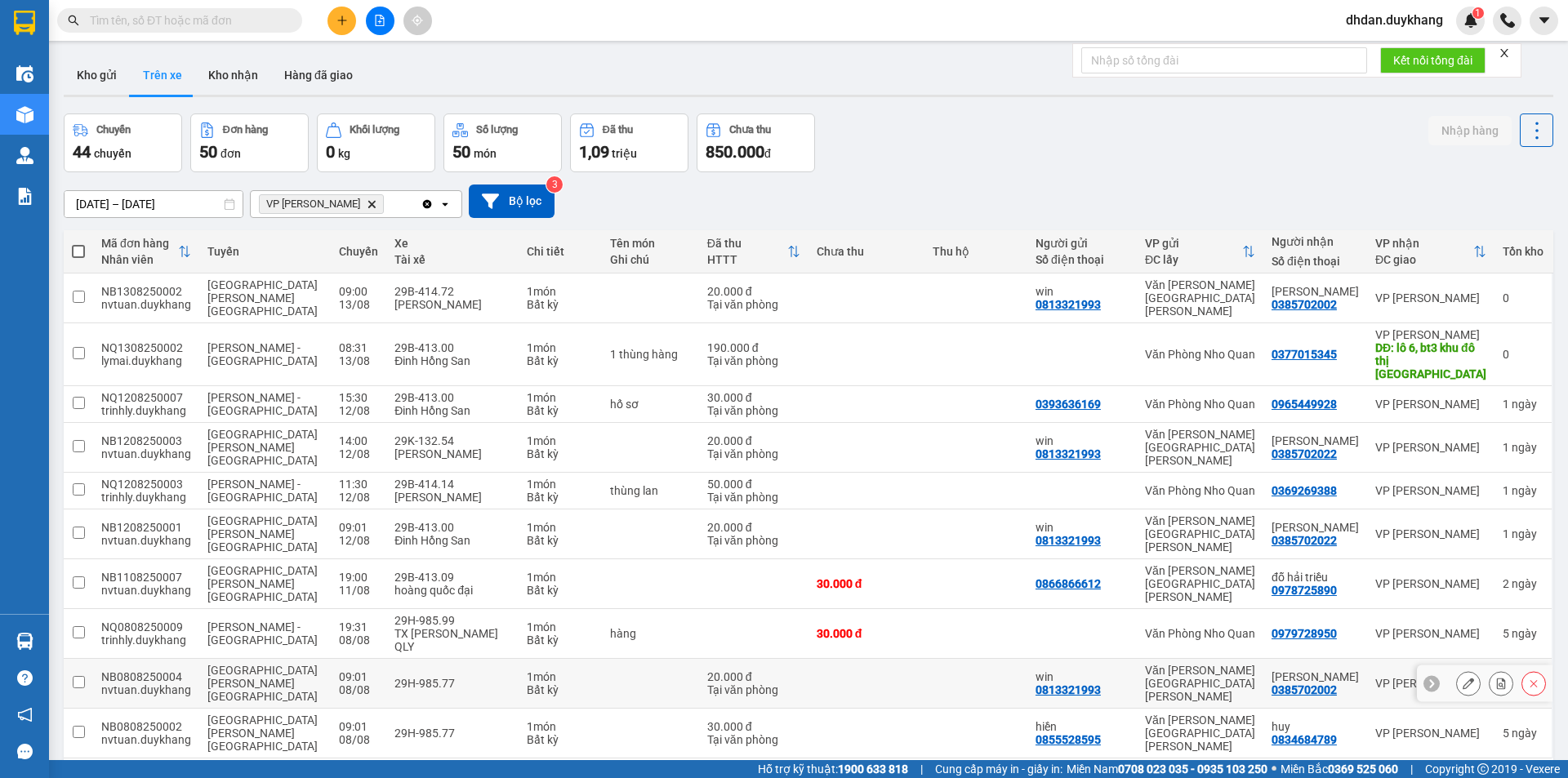
scroll to position [75, 0]
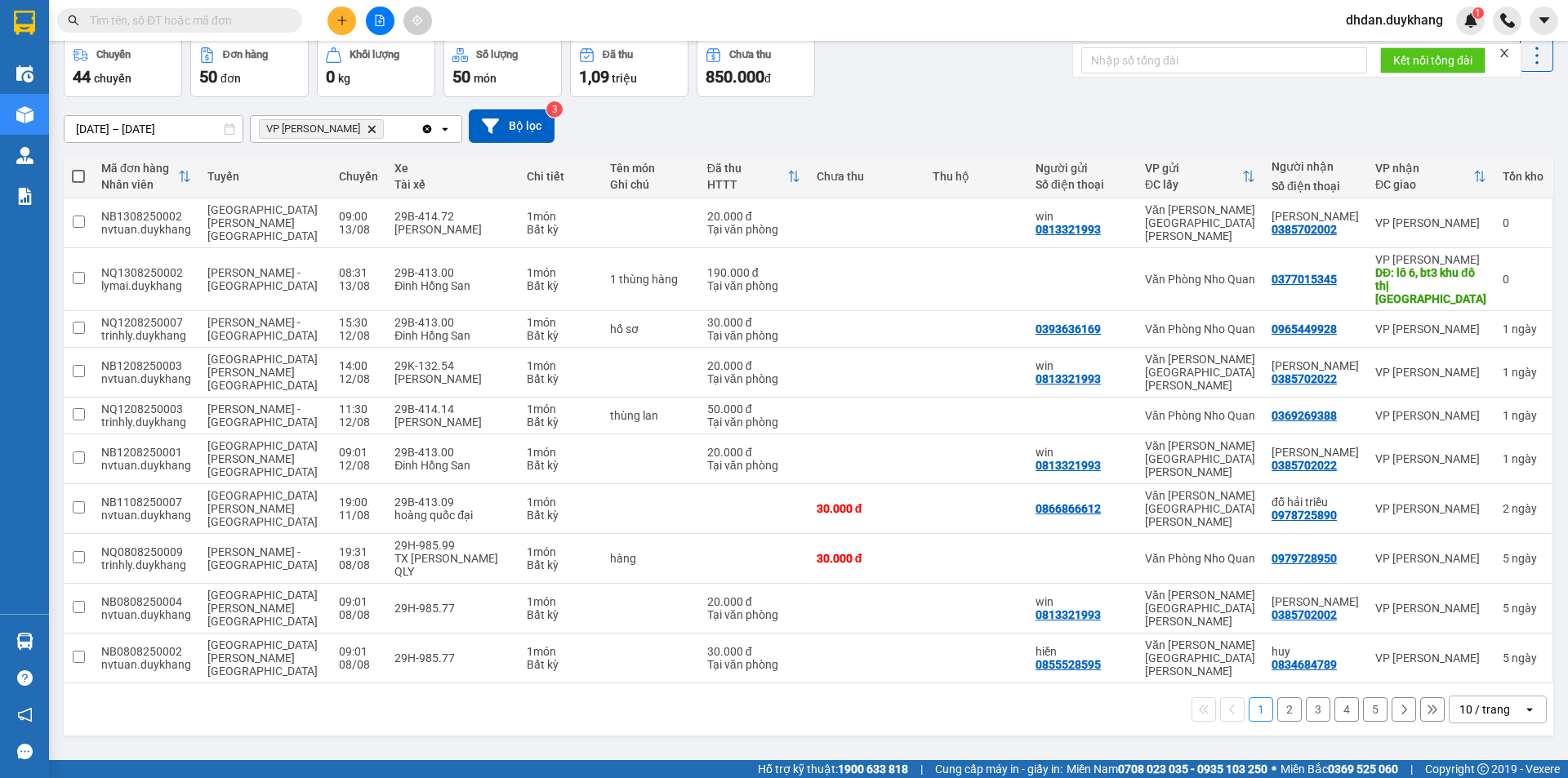
click at [1466, 701] on div "10 / trang" at bounding box center [1484, 709] width 51 height 17
click at [1468, 573] on span "100 / trang" at bounding box center [1478, 569] width 58 height 17
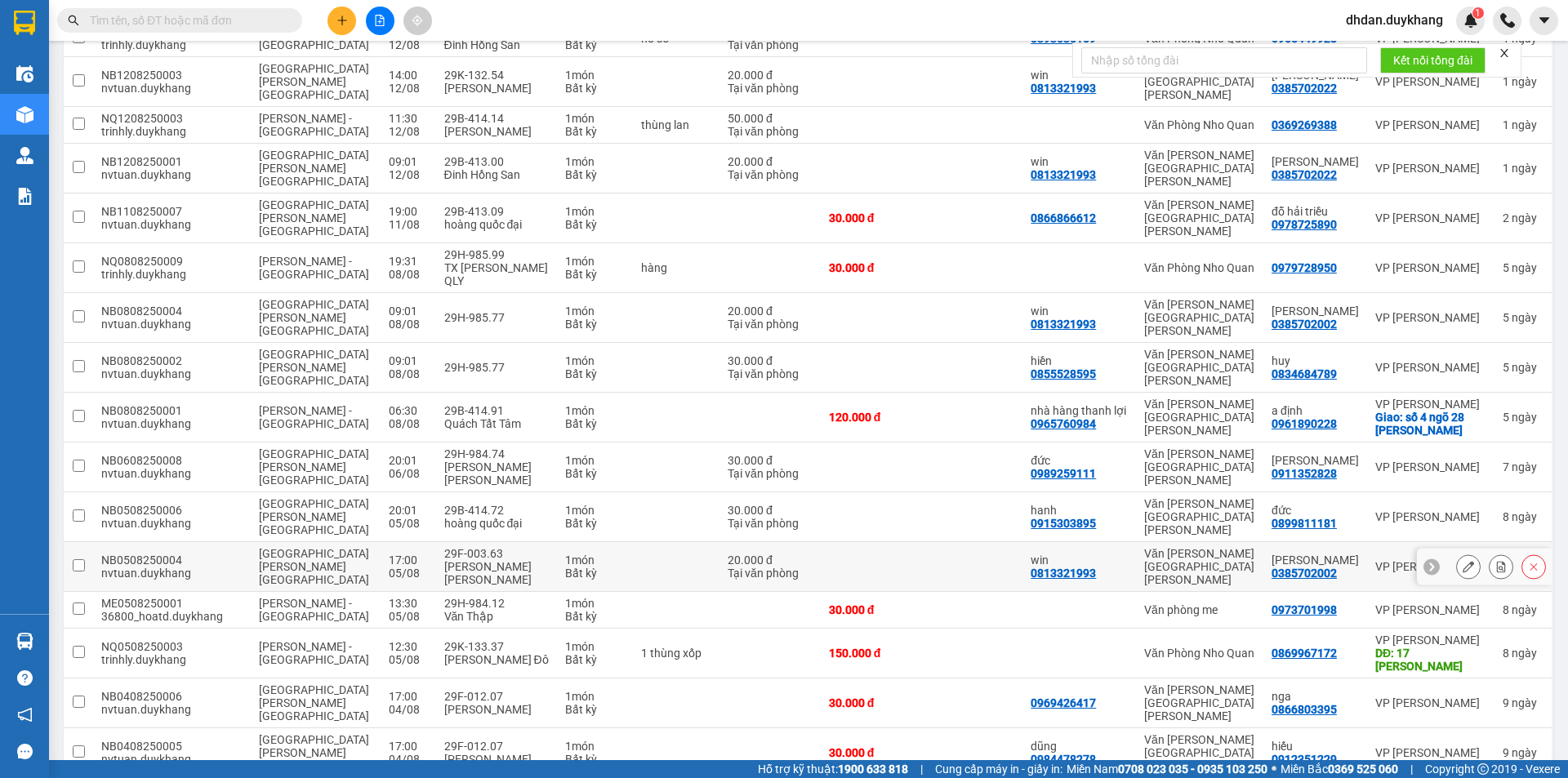
scroll to position [284, 0]
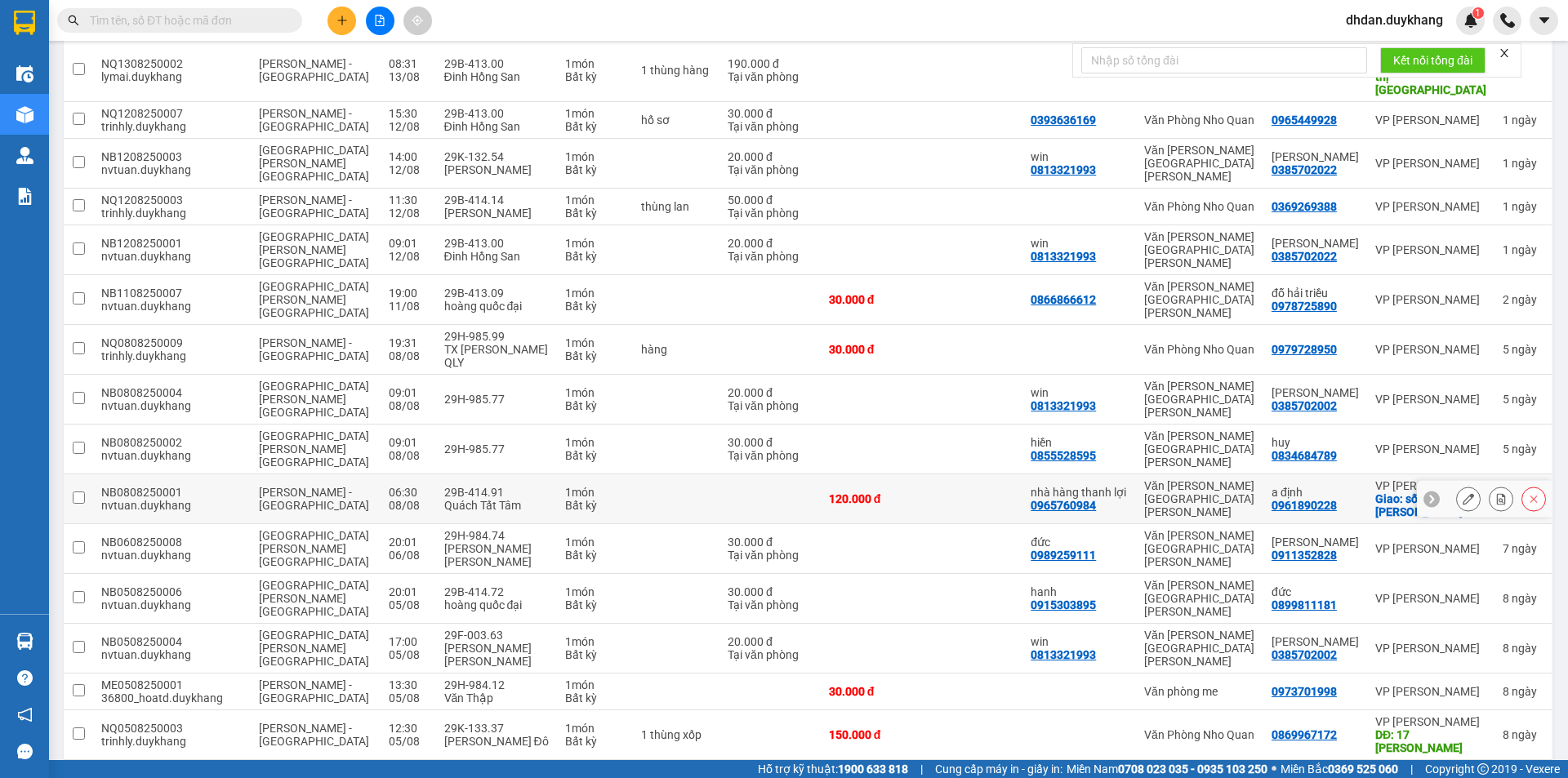
click at [444, 499] on div "Quách Tất Tâm" at bounding box center [497, 505] width 105 height 13
checkbox input "true"
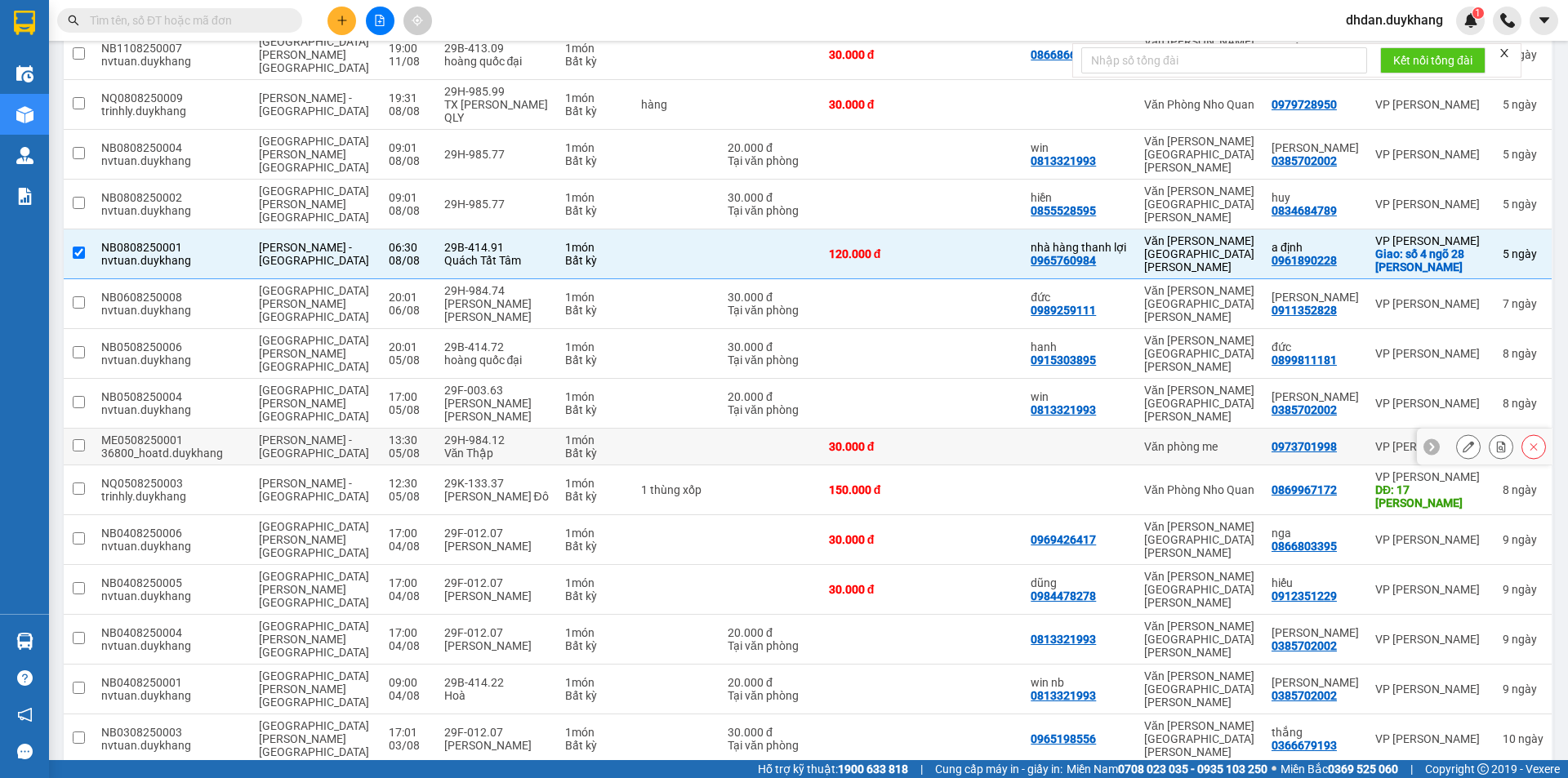
scroll to position [692, 0]
